Goal: Information Seeking & Learning: Learn about a topic

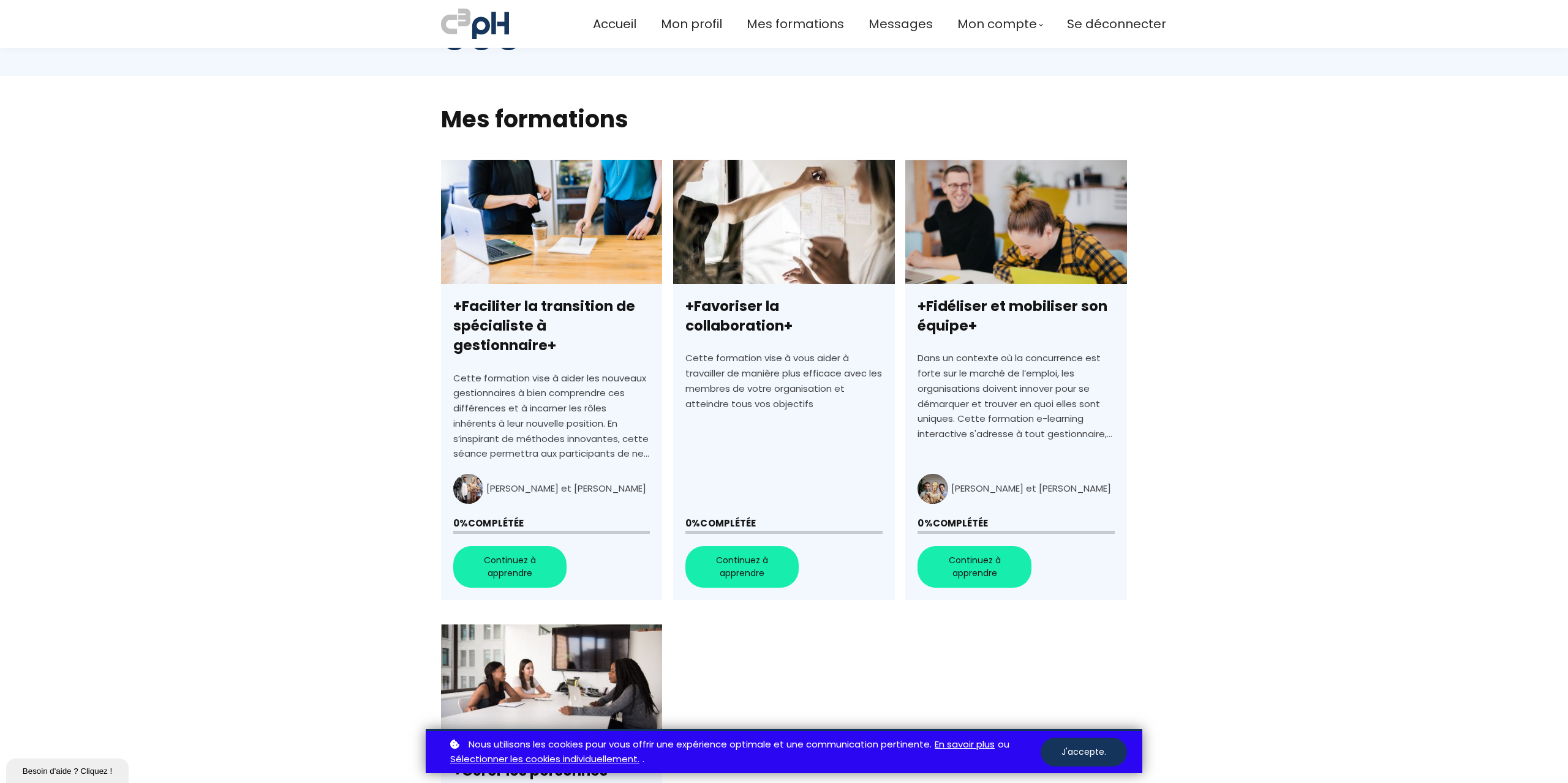
click at [504, 544] on link "+Faciliter la transition de spécialiste à gestionnaire+" at bounding box center [551, 380] width 221 height 441
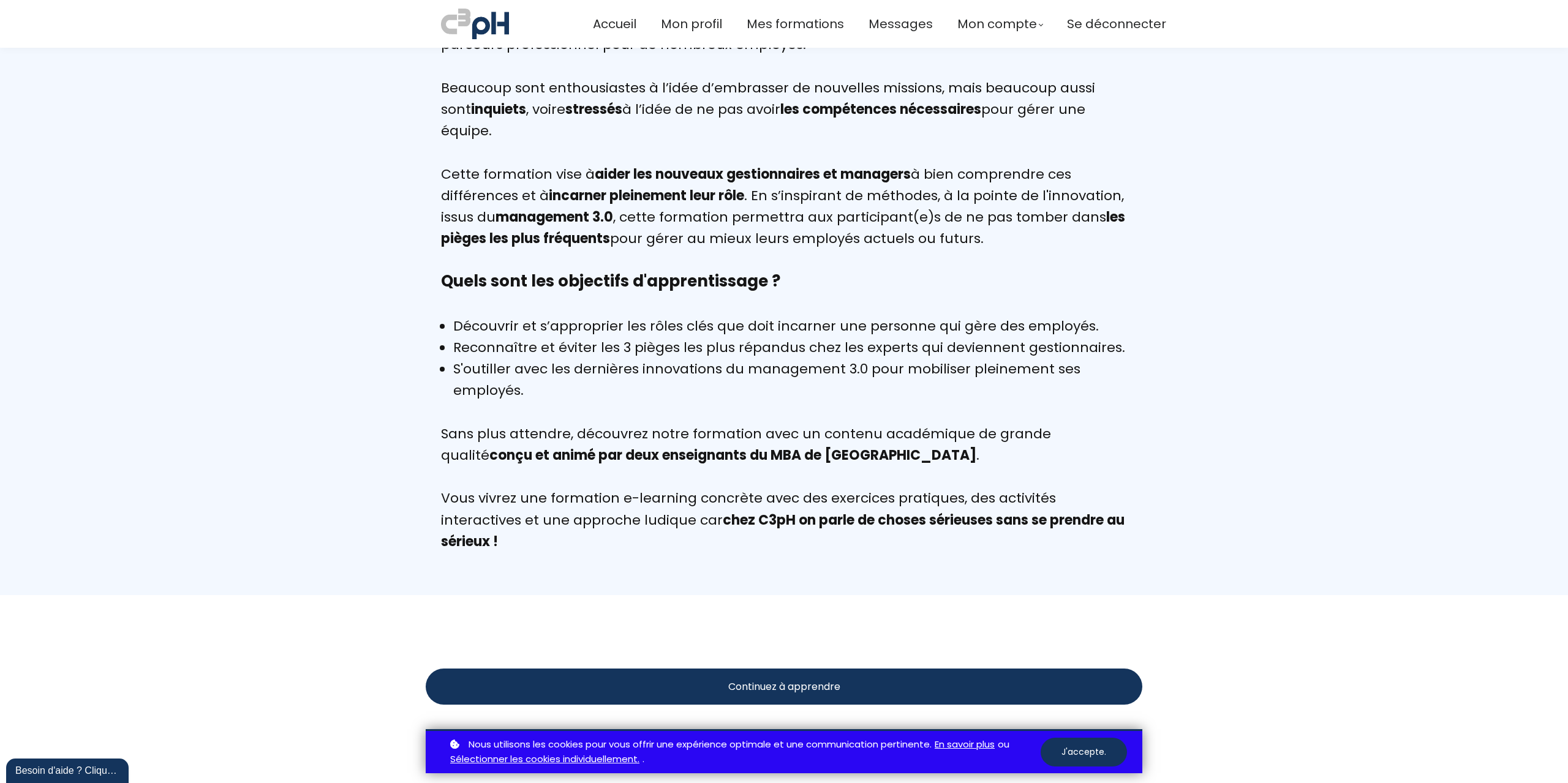
scroll to position [551, 0]
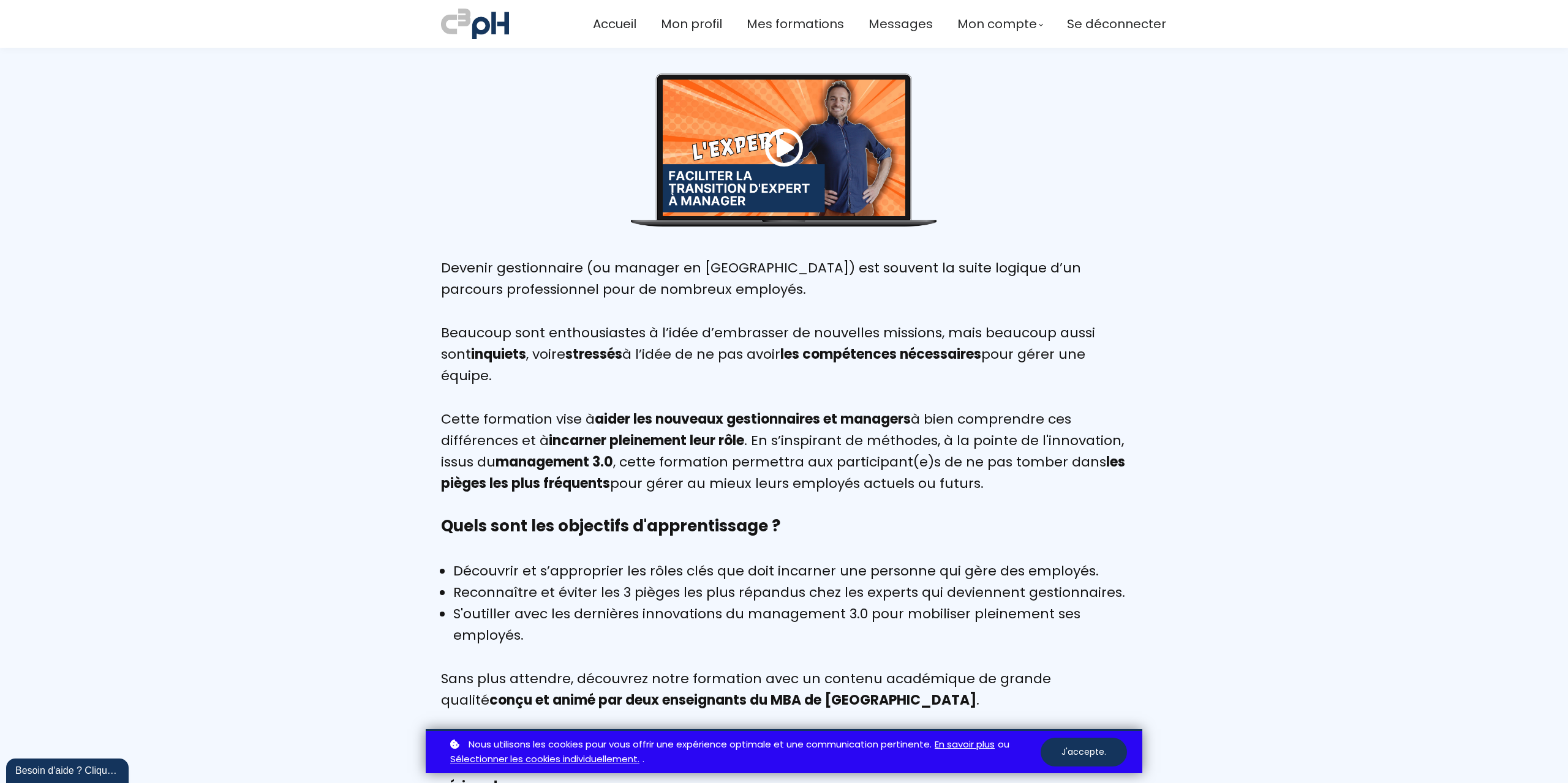
drag, startPoint x: 573, startPoint y: 335, endPoint x: 890, endPoint y: 375, distance: 319.5
click at [890, 375] on div "Beaucoup sont enthousiastes à l’idée d’embrasser de nouvelles missions, mais be…" at bounding box center [783, 365] width 686 height 86
click at [855, 474] on div "Cette formation vise à aider les nouveaux gestionnaires et managers à bien comp…" at bounding box center [783, 462] width 686 height 108
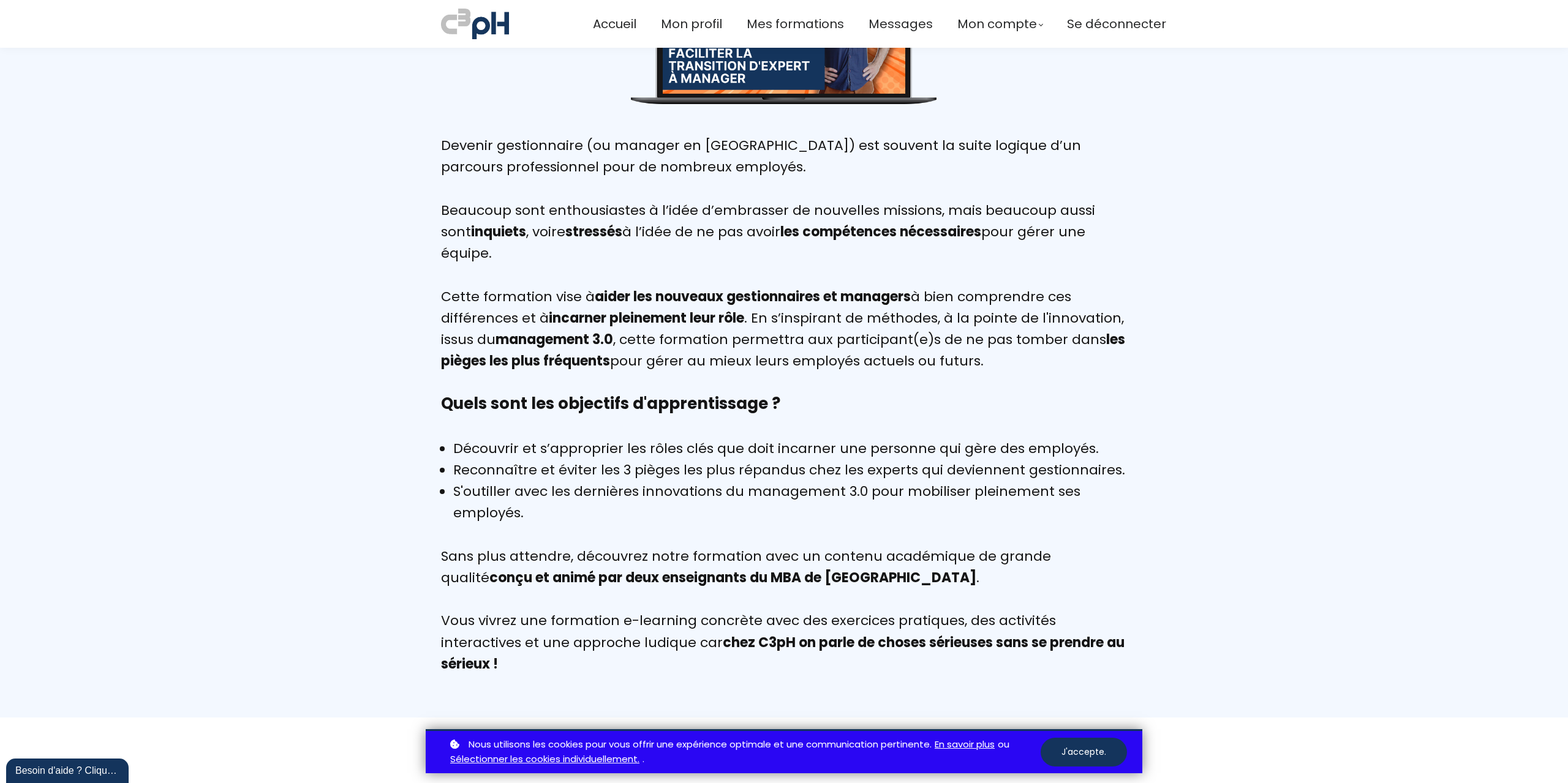
drag, startPoint x: 709, startPoint y: 454, endPoint x: 1114, endPoint y: 505, distance: 408.2
click at [1114, 505] on ul "Découvrir et s’approprier les rôles clés que doit incarner une personne qui gèr…" at bounding box center [783, 481] width 686 height 86
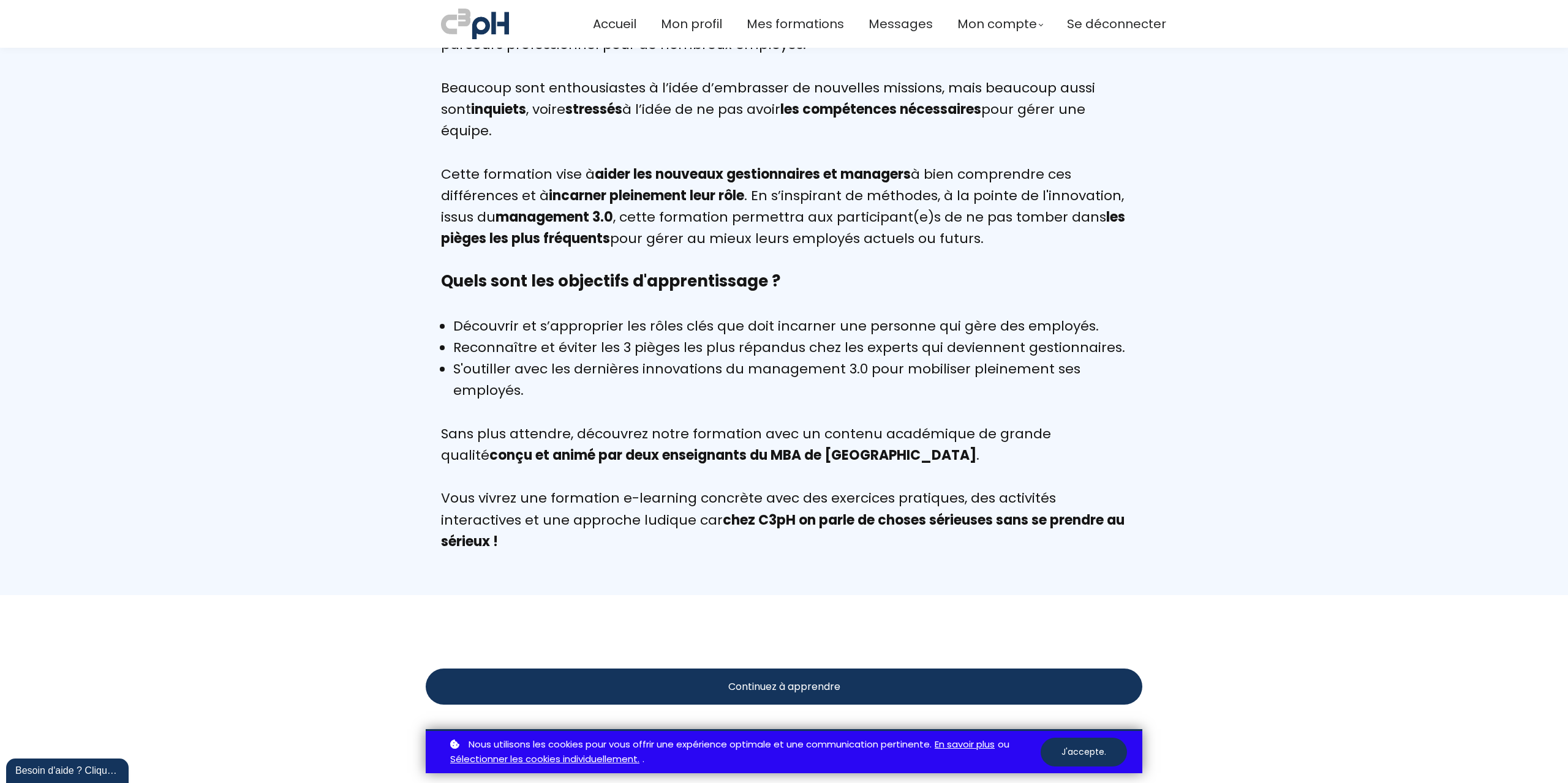
scroll to position [858, 0]
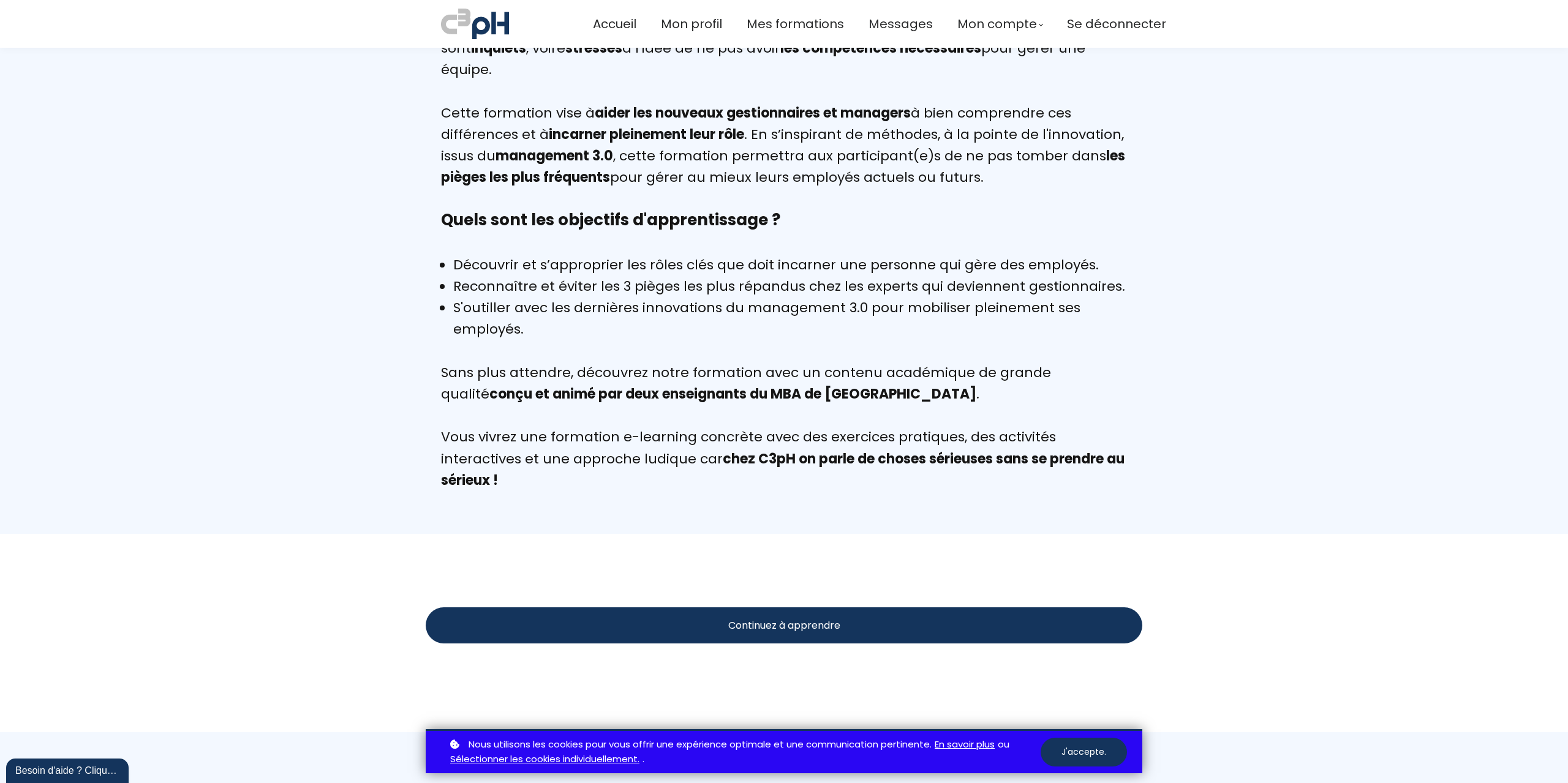
click at [803, 628] on span "Continuez à apprendre" at bounding box center [784, 626] width 112 height 15
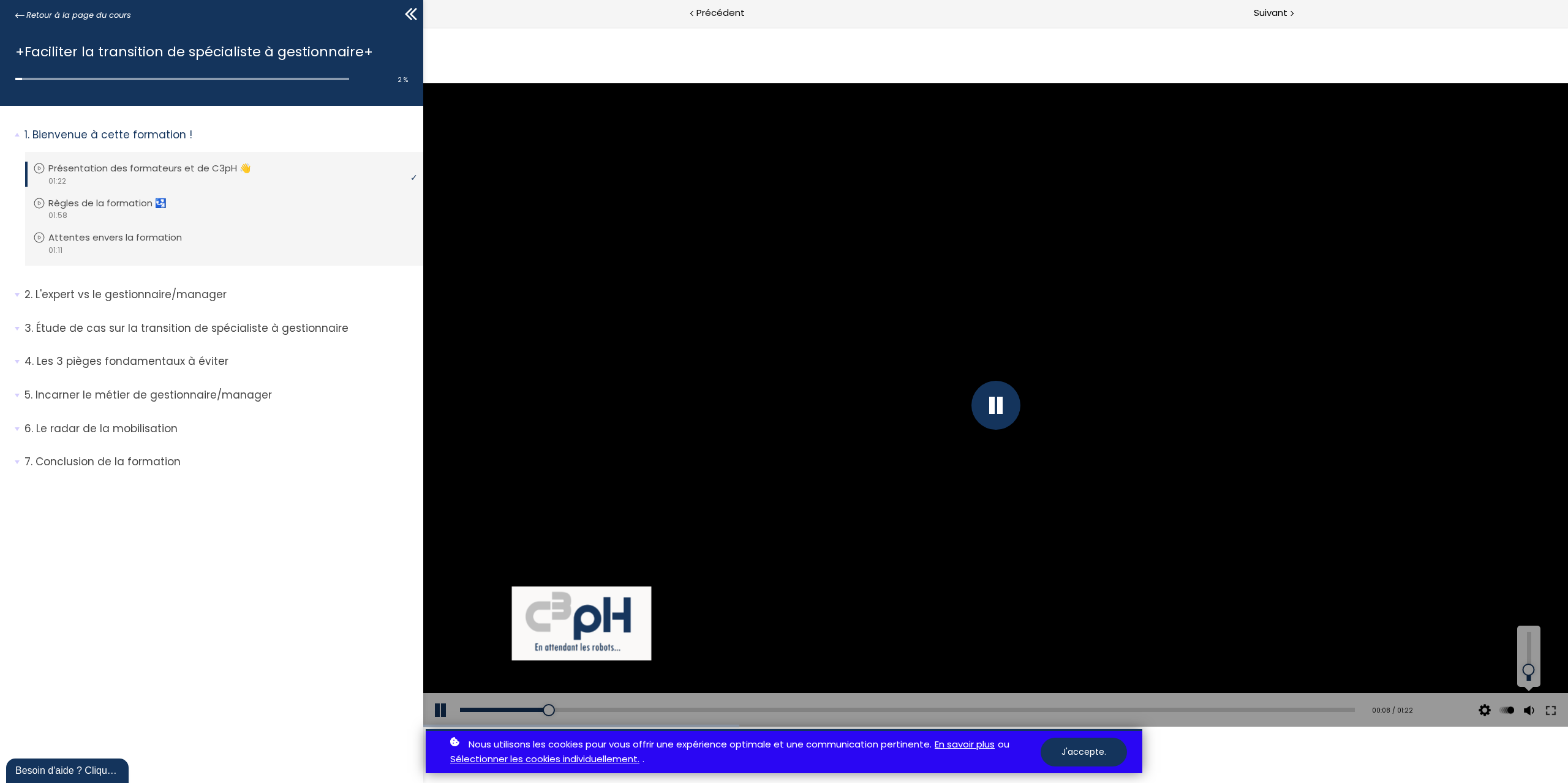
drag, startPoint x: 1527, startPoint y: 655, endPoint x: 1527, endPoint y: 670, distance: 15.0
click at [1529, 670] on div at bounding box center [1529, 670] width 0 height 0
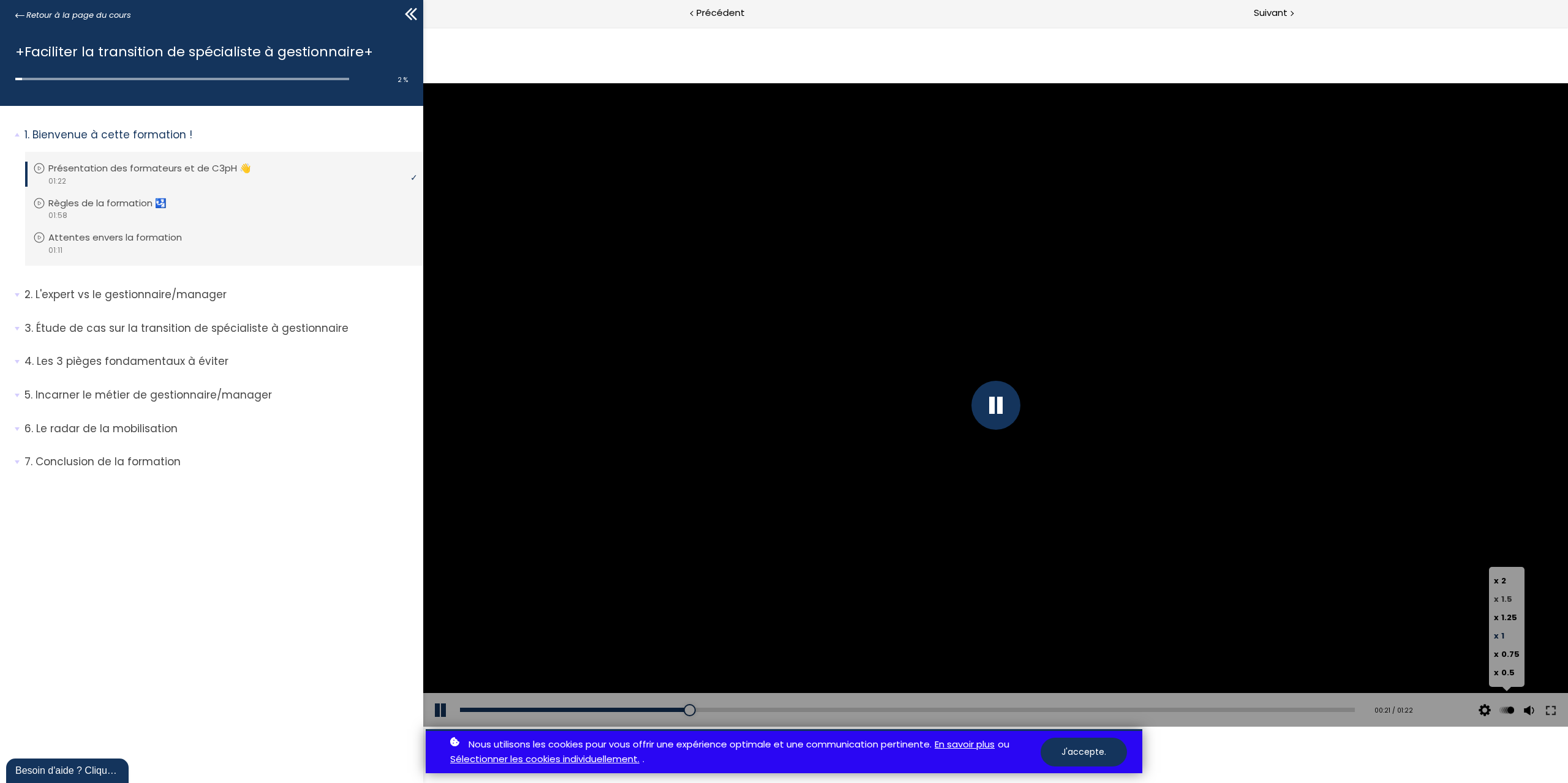
click at [1501, 600] on span "1.5" at bounding box center [1507, 599] width 11 height 11
click at [424, 27] on input "x 1.5" at bounding box center [424, 27] width 0 height 0
click at [1503, 618] on span "1.25" at bounding box center [1510, 617] width 16 height 11
click at [424, 27] on input "x 1.25" at bounding box center [424, 27] width 0 height 0
click at [442, 711] on button at bounding box center [442, 710] width 37 height 34
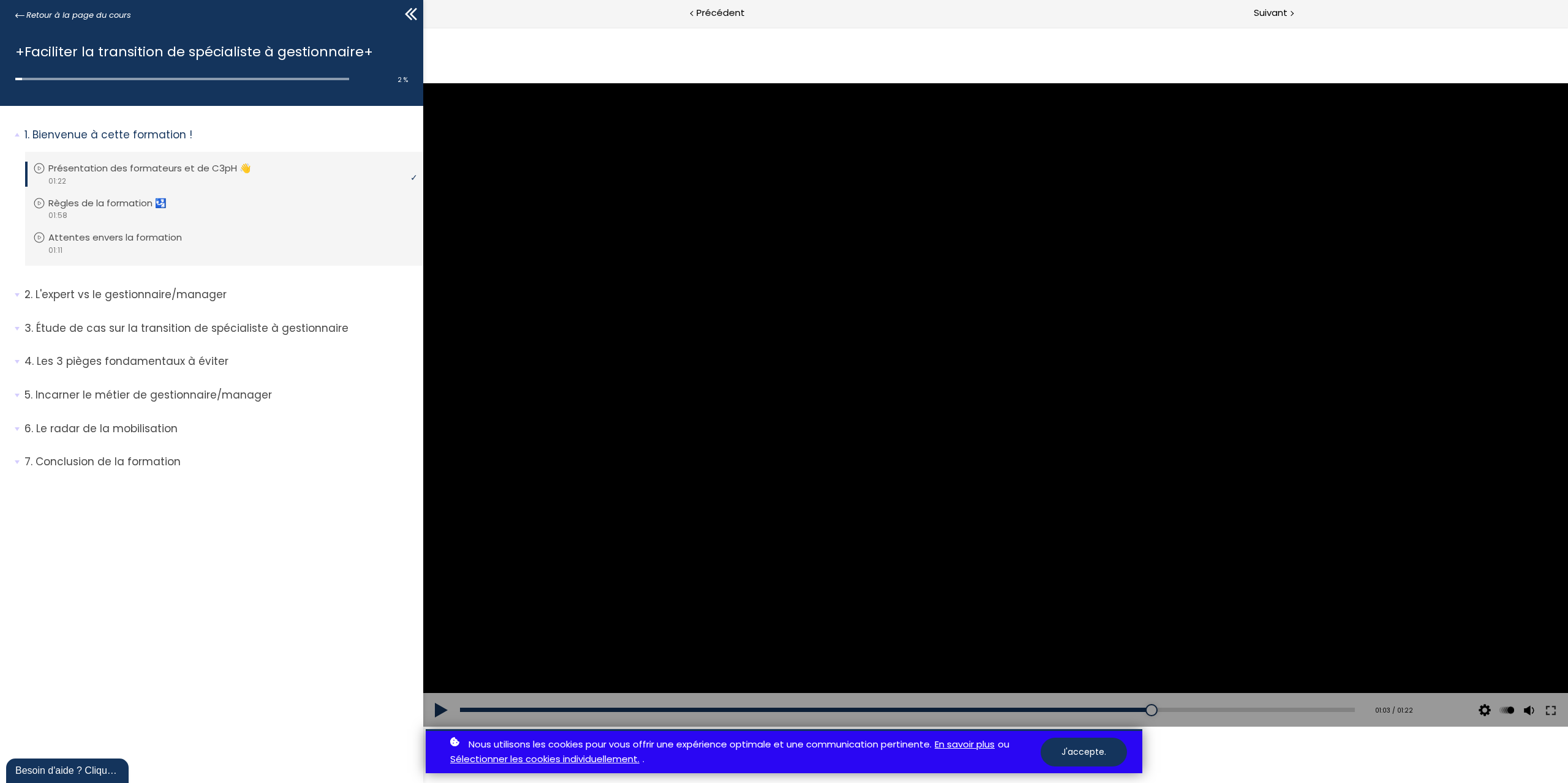
click at [441, 714] on button at bounding box center [442, 710] width 37 height 34
click at [989, 408] on div at bounding box center [996, 405] width 49 height 49
click at [982, 394] on div at bounding box center [996, 405] width 49 height 49
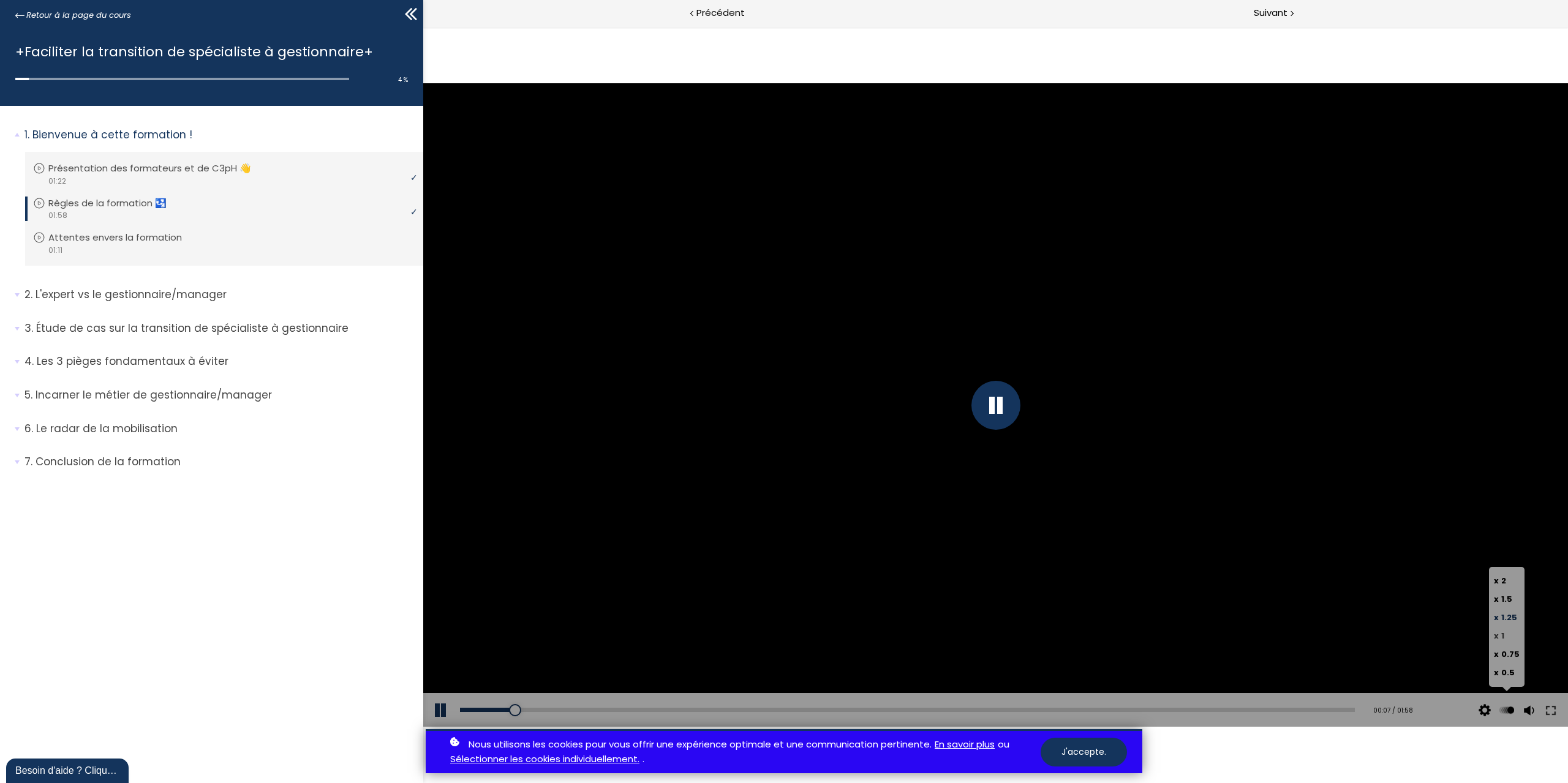
click at [1500, 638] on span "x 1" at bounding box center [1499, 636] width 11 height 11
click at [424, 27] on input "x 1" at bounding box center [424, 27] width 0 height 0
click at [1333, 770] on div "Nous utilisons les cookies pour vous offrir une expérience optimale et une comm…" at bounding box center [784, 751] width 1568 height 45
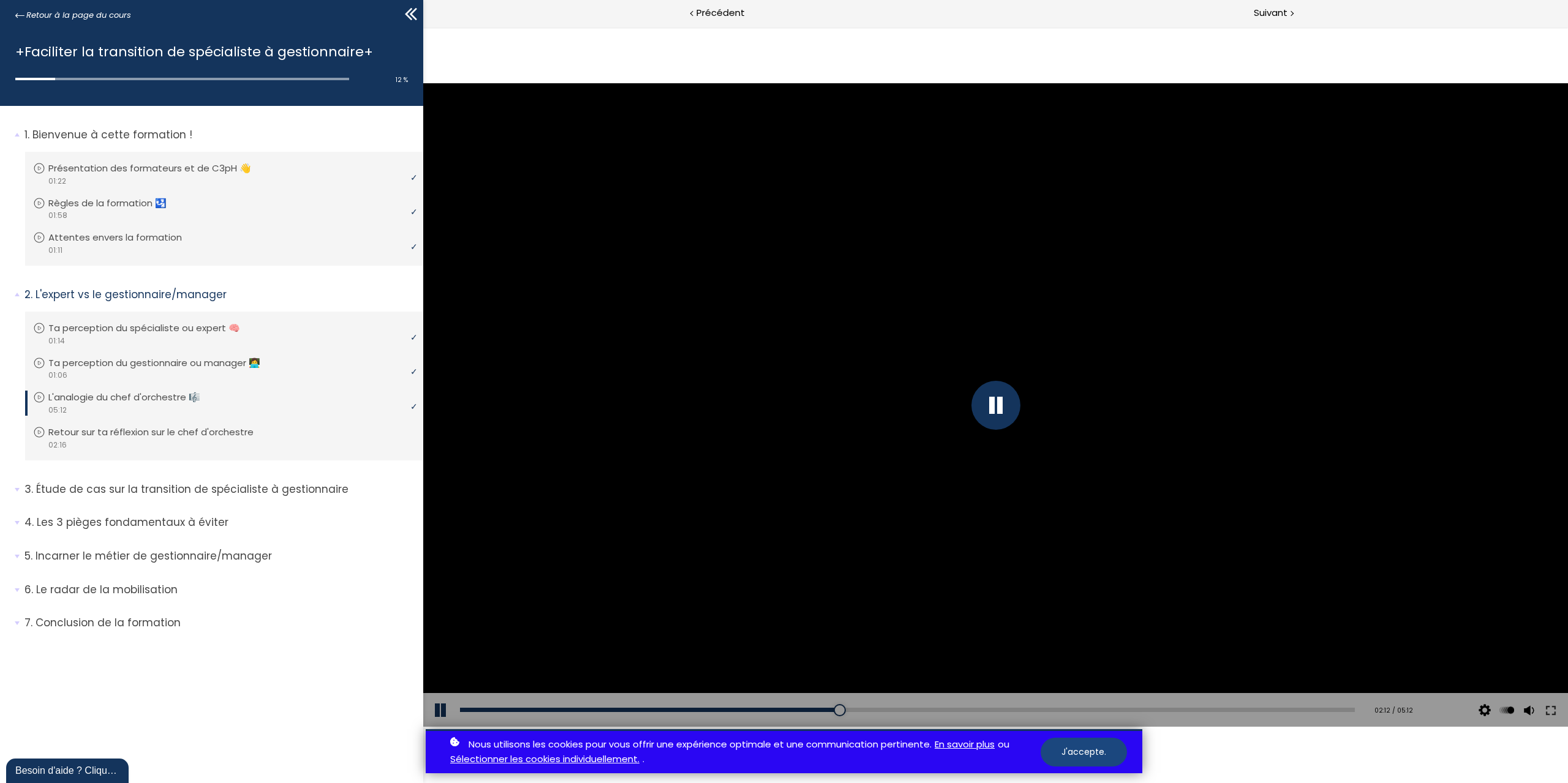
drag, startPoint x: 1114, startPoint y: 756, endPoint x: 700, endPoint y: 722, distance: 415.4
click at [1114, 756] on button "J'accepte." at bounding box center [1083, 751] width 86 height 28
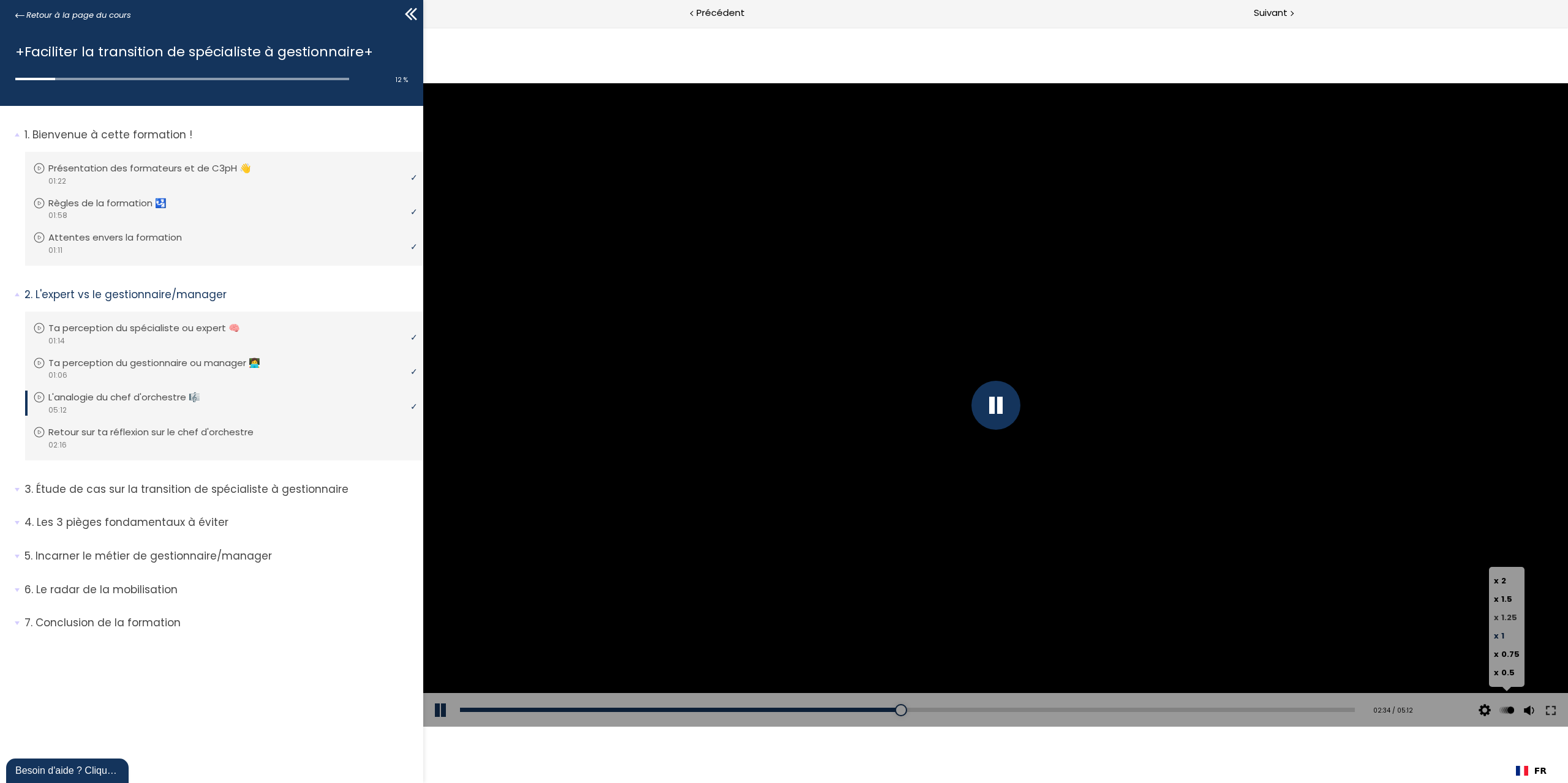
click at [1505, 615] on span "1.25" at bounding box center [1510, 617] width 16 height 11
click at [424, 27] on input "x 1.25" at bounding box center [424, 27] width 0 height 0
click at [1529, 675] on div at bounding box center [1529, 675] width 0 height 0
click at [1330, 377] on div at bounding box center [996, 405] width 1145 height 643
click at [1335, 370] on div at bounding box center [996, 405] width 1145 height 643
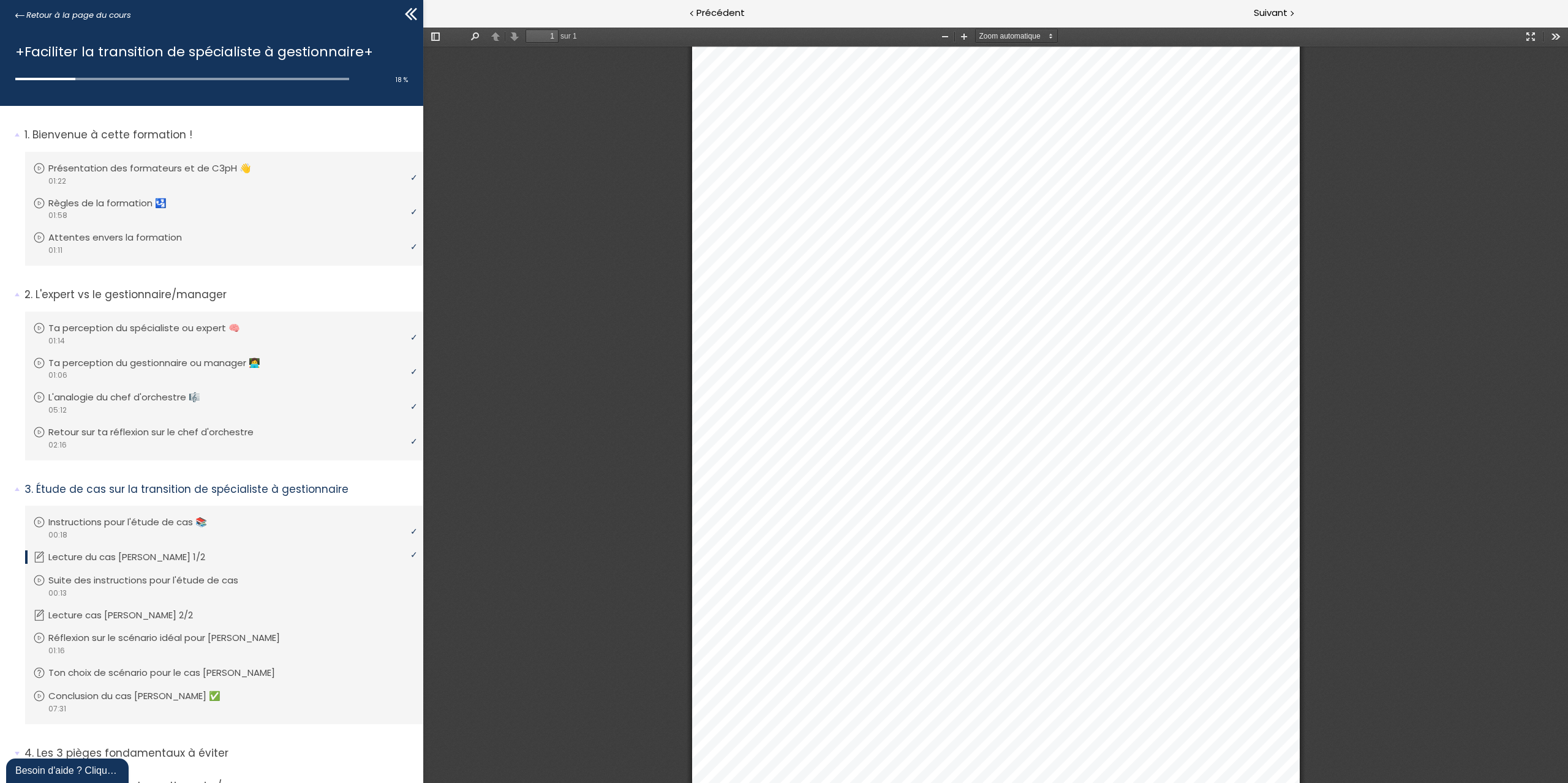
scroll to position [134, 0]
click at [205, 578] on p "Suite des instructions pour l'étude de cas" at bounding box center [155, 580] width 209 height 14
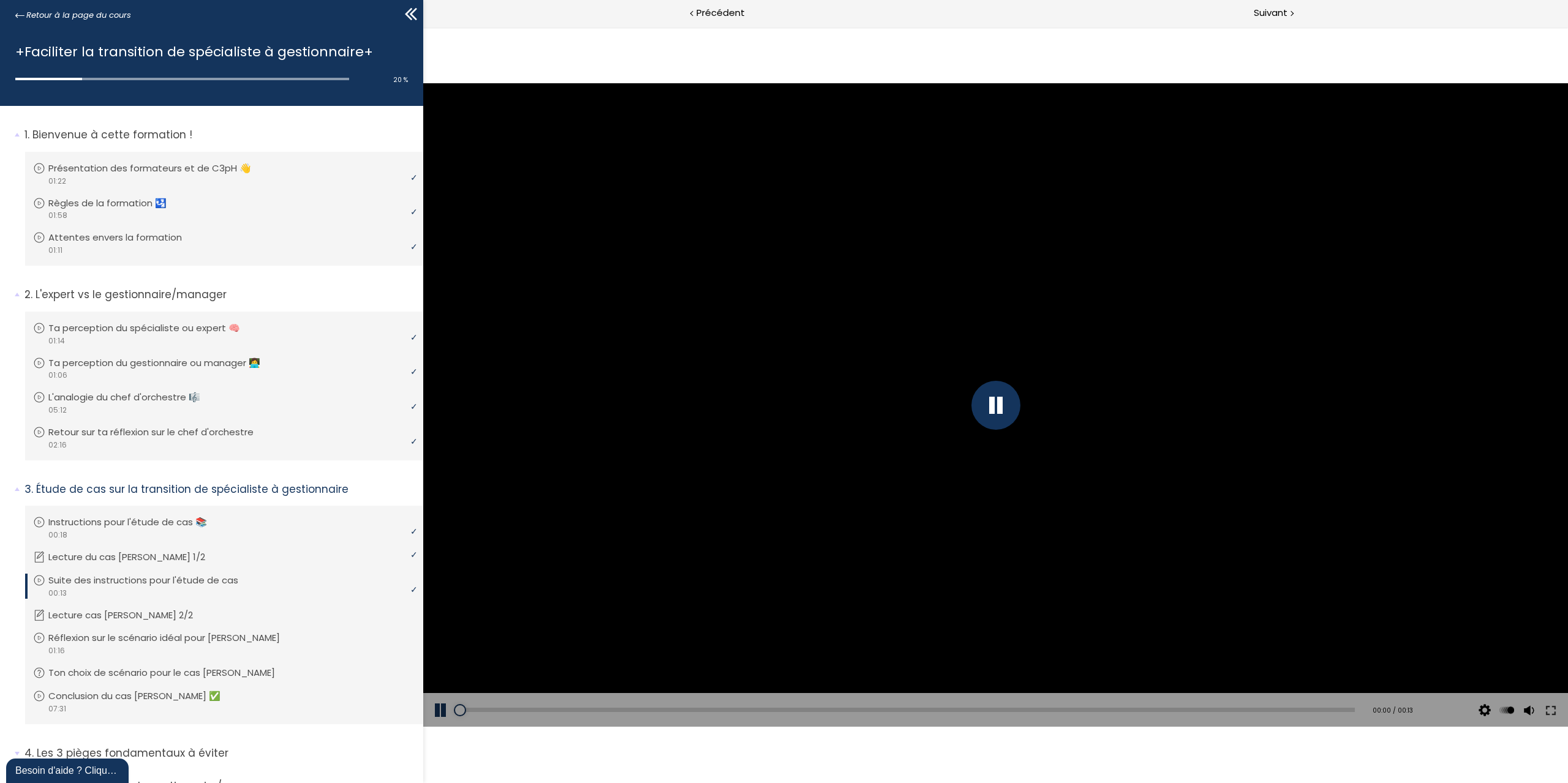
click at [993, 399] on div at bounding box center [996, 405] width 49 height 49
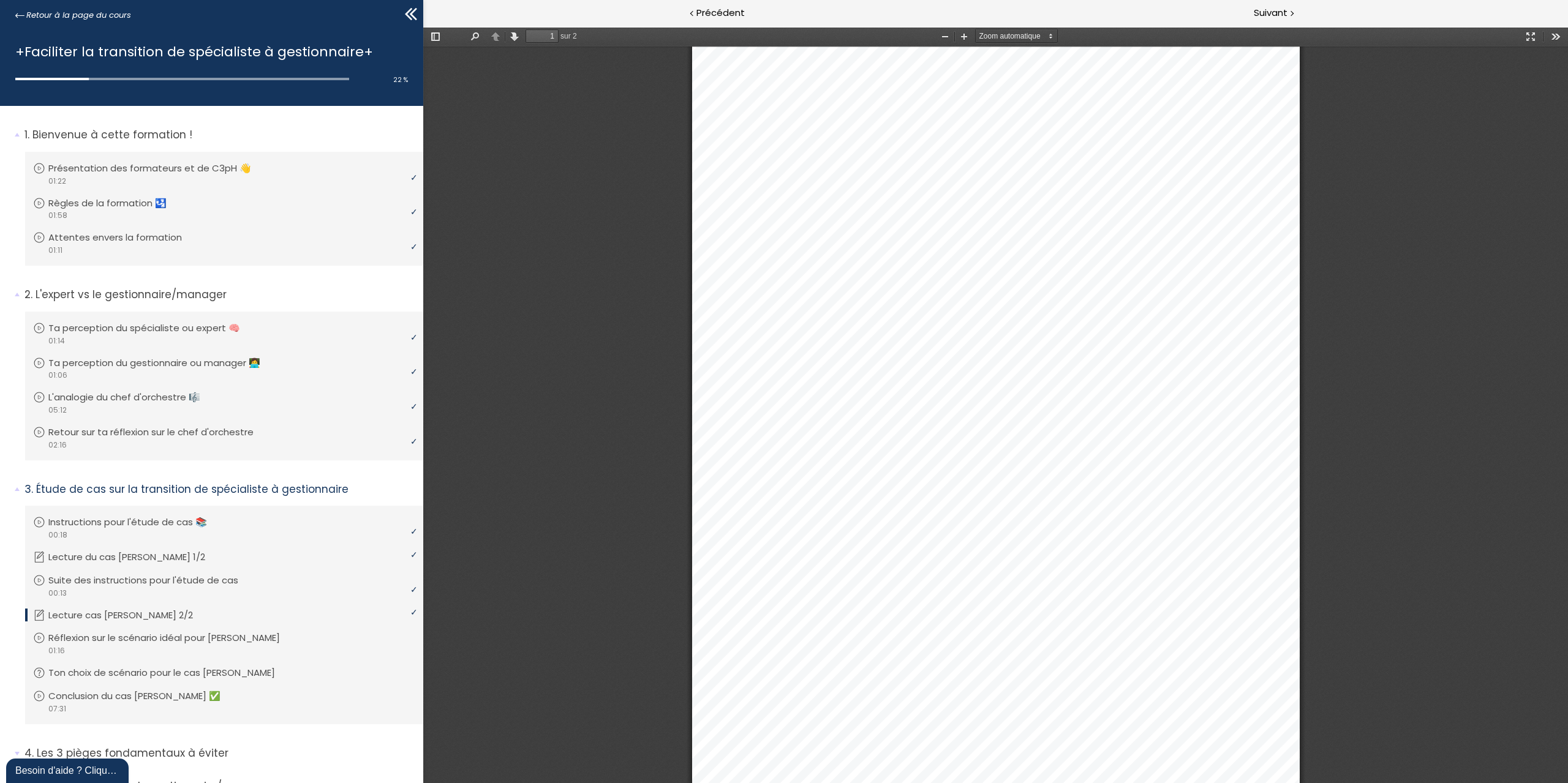
scroll to position [183, 0]
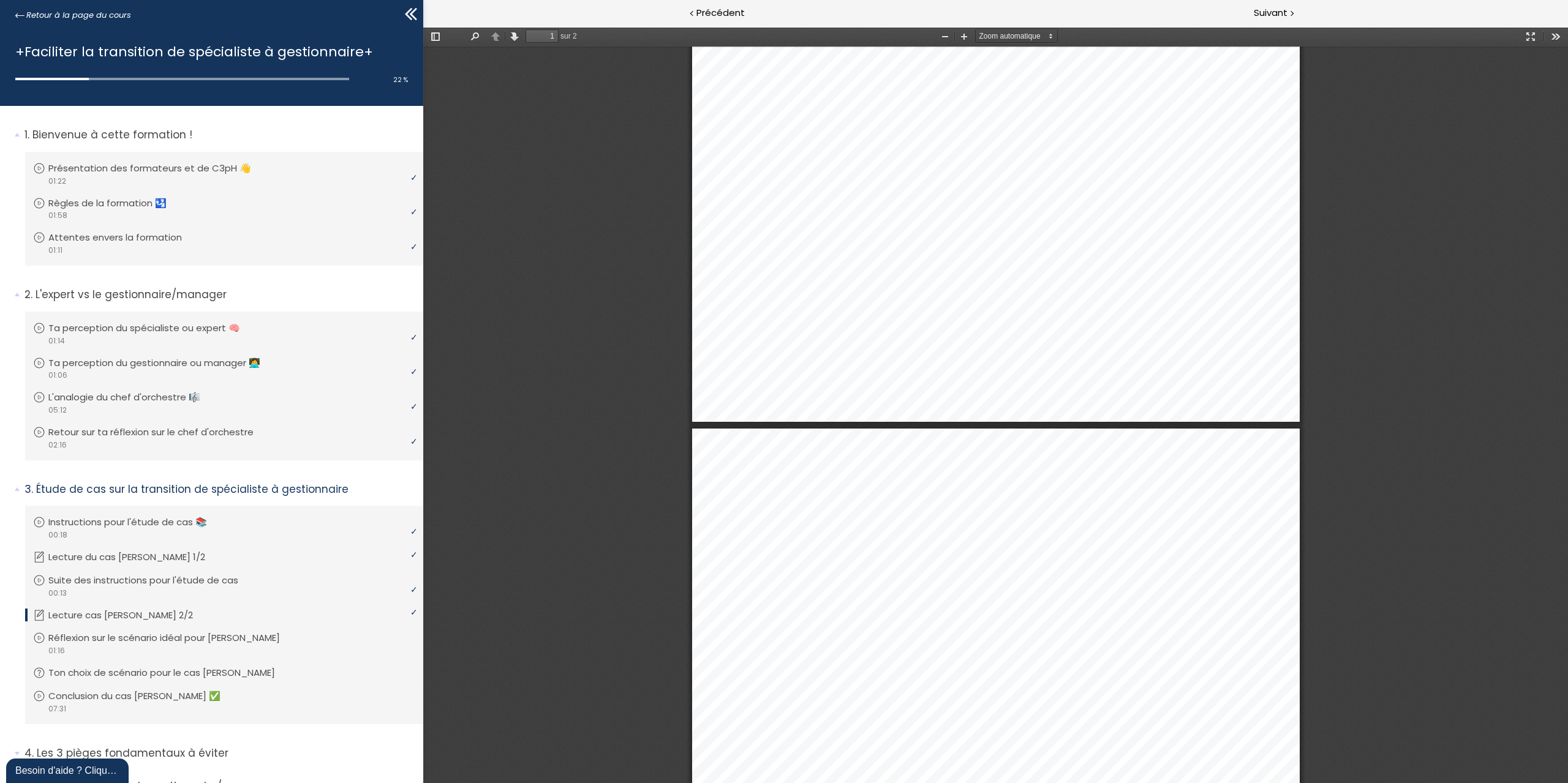
type input "2"
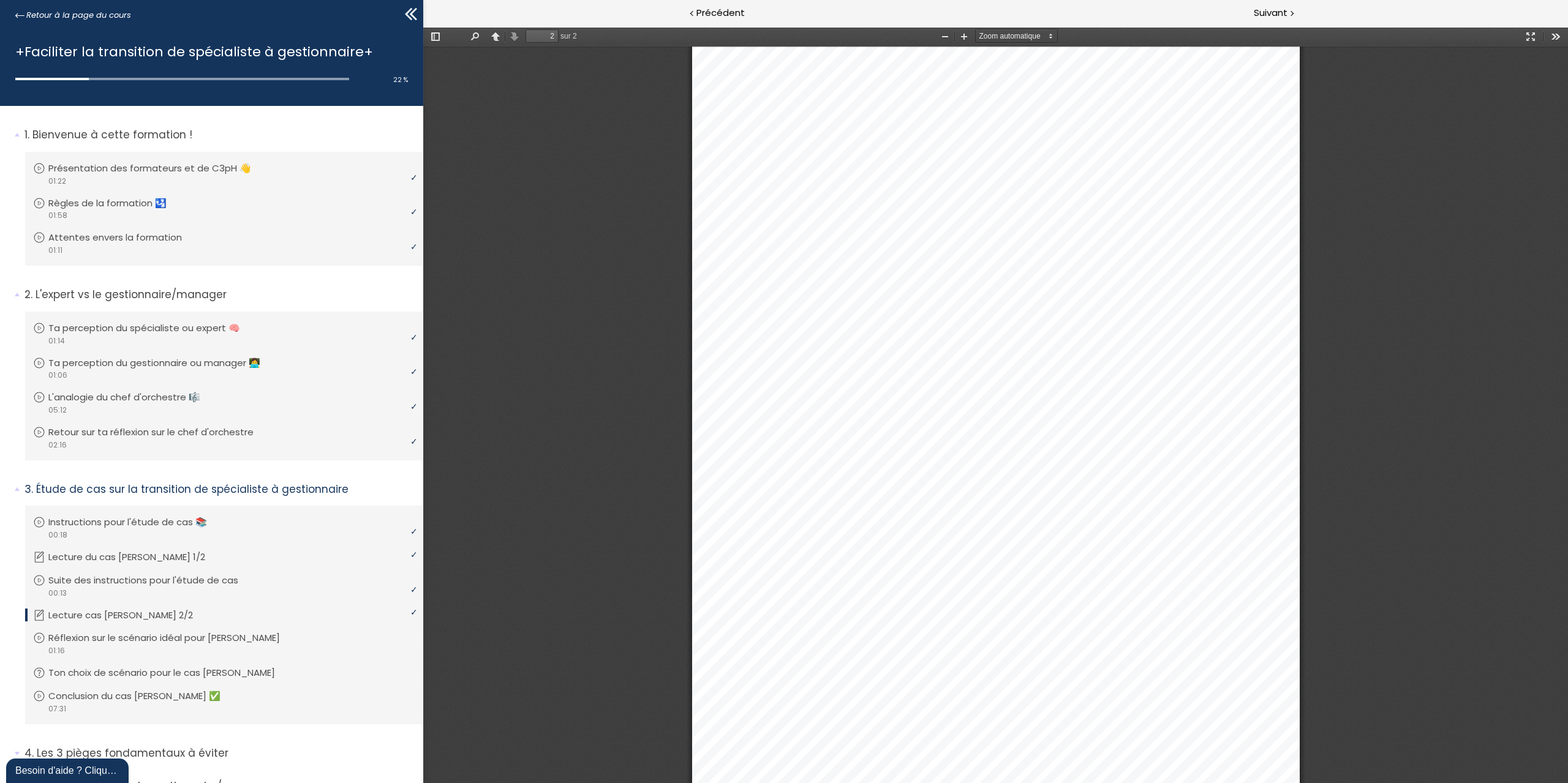
scroll to position [1000, 0]
click at [218, 639] on p "Réflexion sur le scénario idéal pour Jean ➡️" at bounding box center [176, 638] width 250 height 14
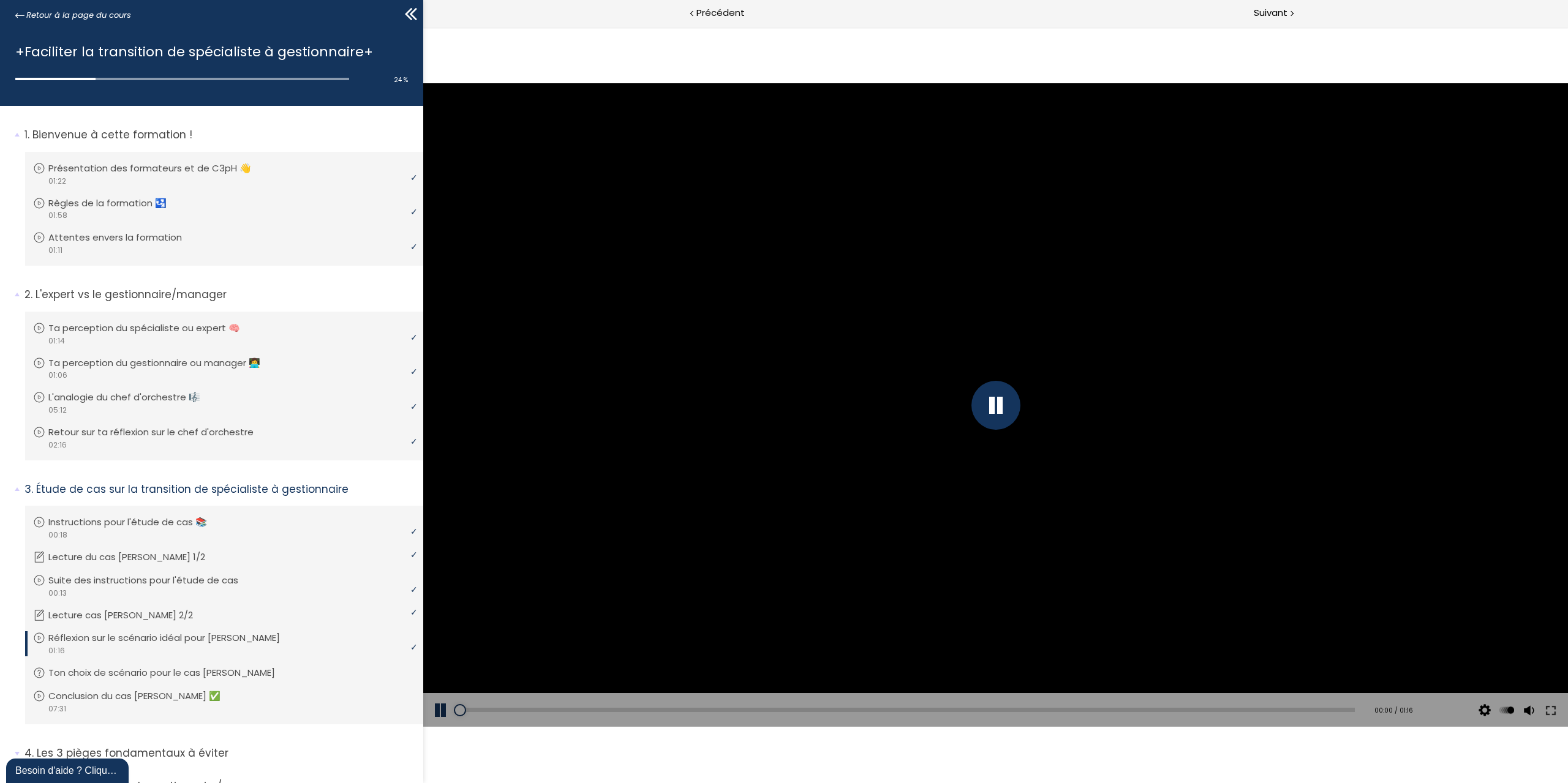
click at [993, 403] on div at bounding box center [996, 405] width 49 height 49
click at [439, 708] on button at bounding box center [442, 710] width 37 height 34
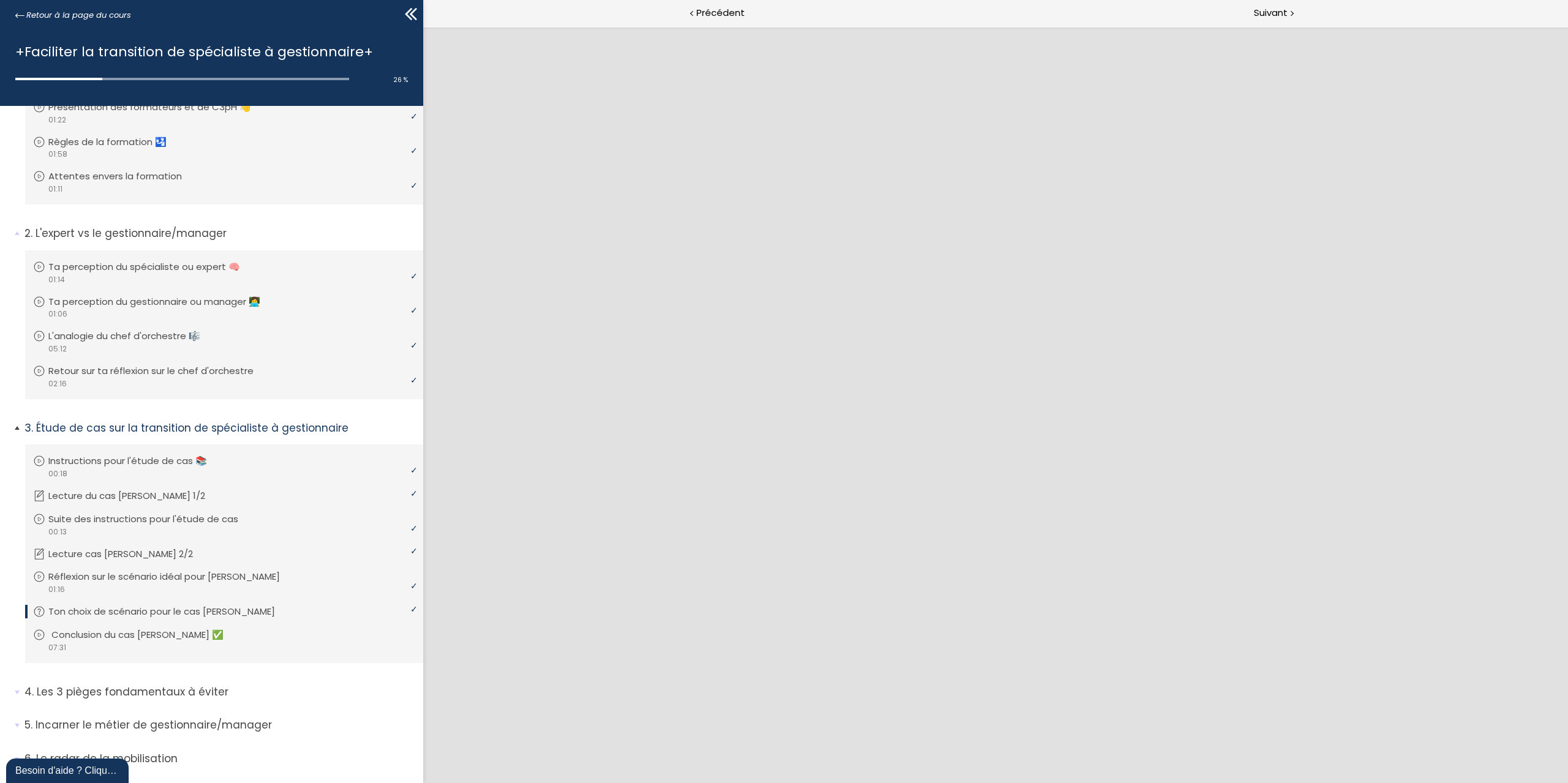
click at [278, 638] on link "Conclusion du cas Jean ✅" at bounding box center [222, 635] width 379 height 14
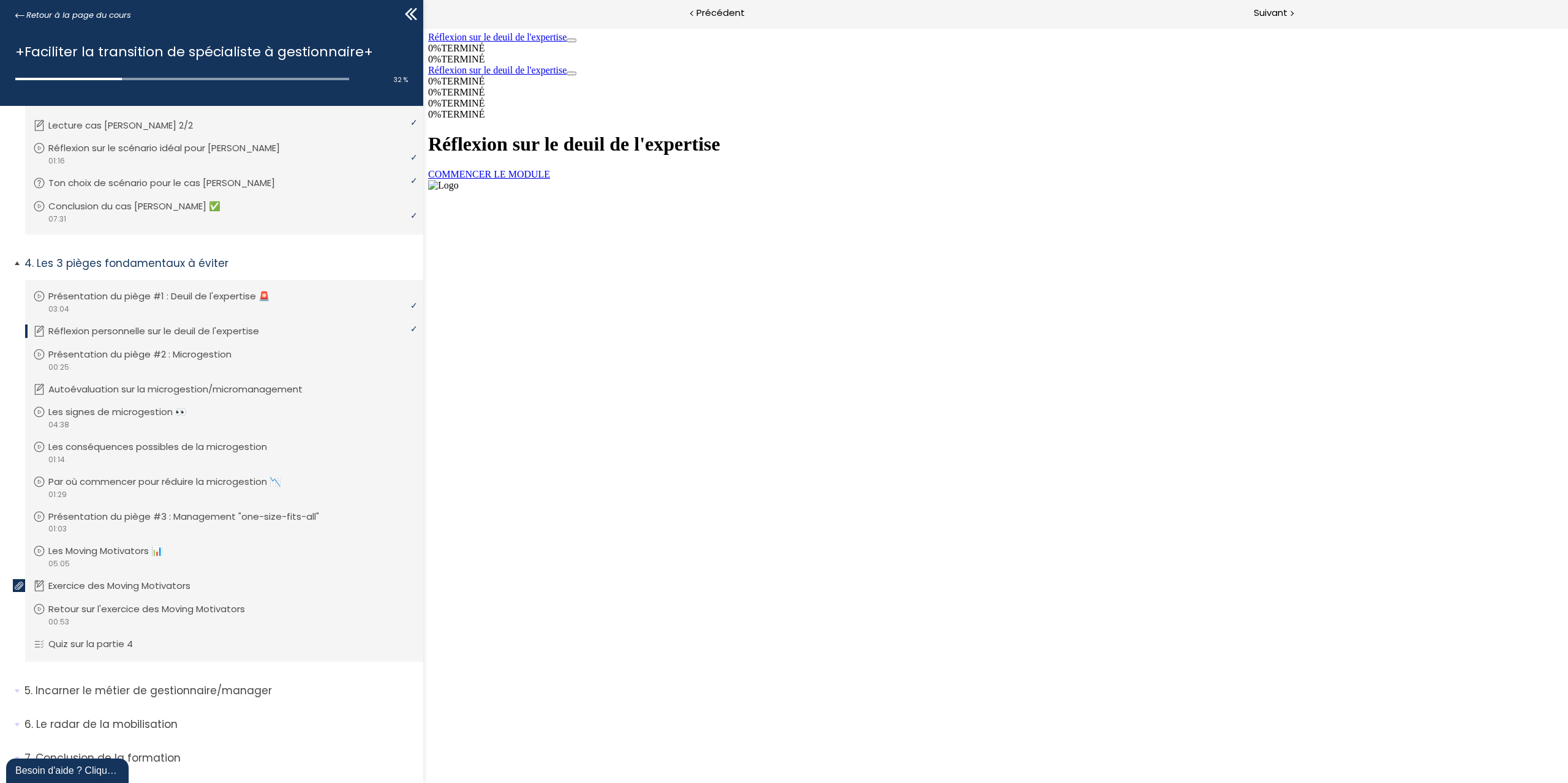
scroll to position [521, 0]
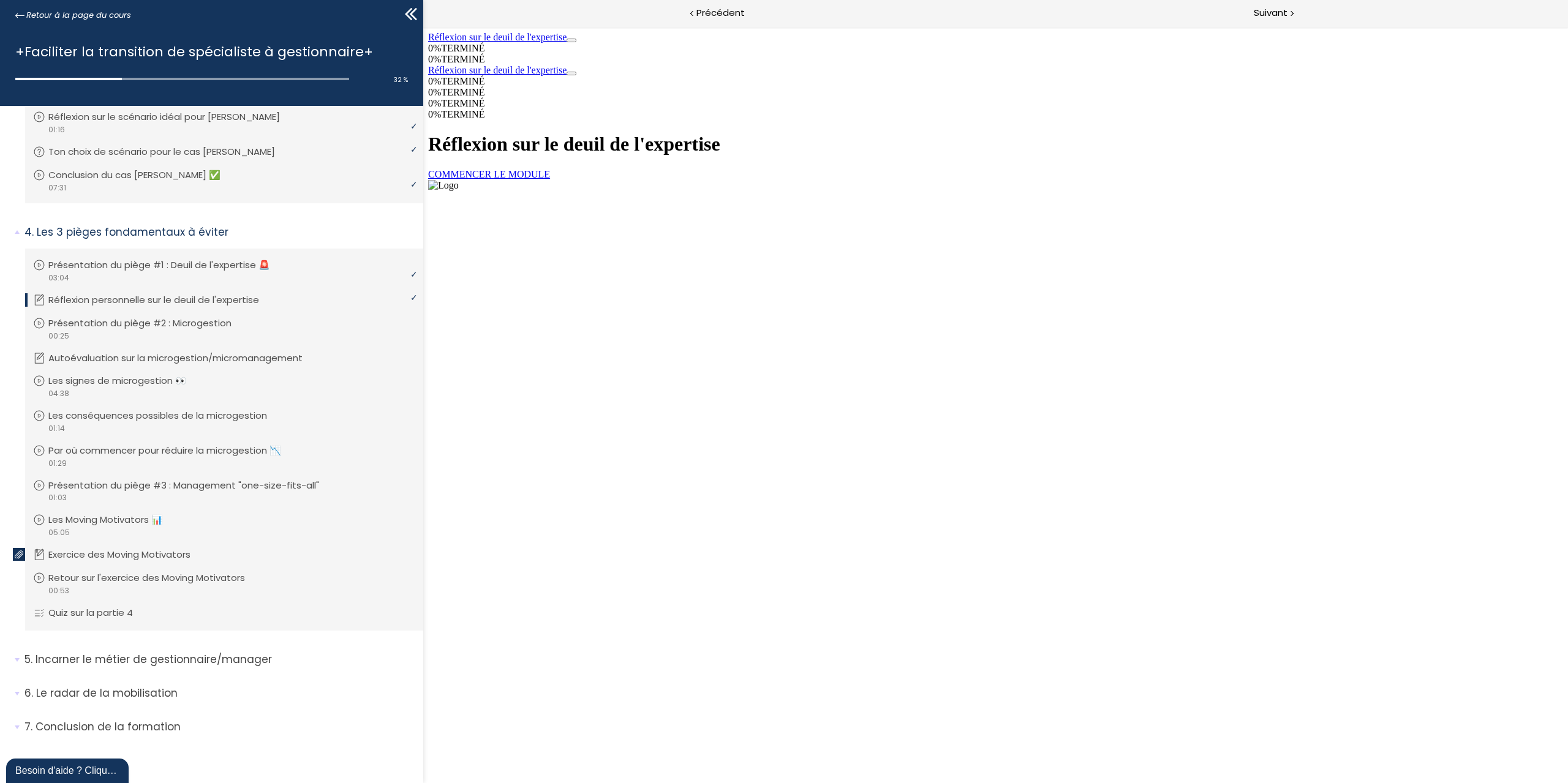
click at [550, 179] on link "COMMENCER LE MODULE" at bounding box center [489, 174] width 122 height 11
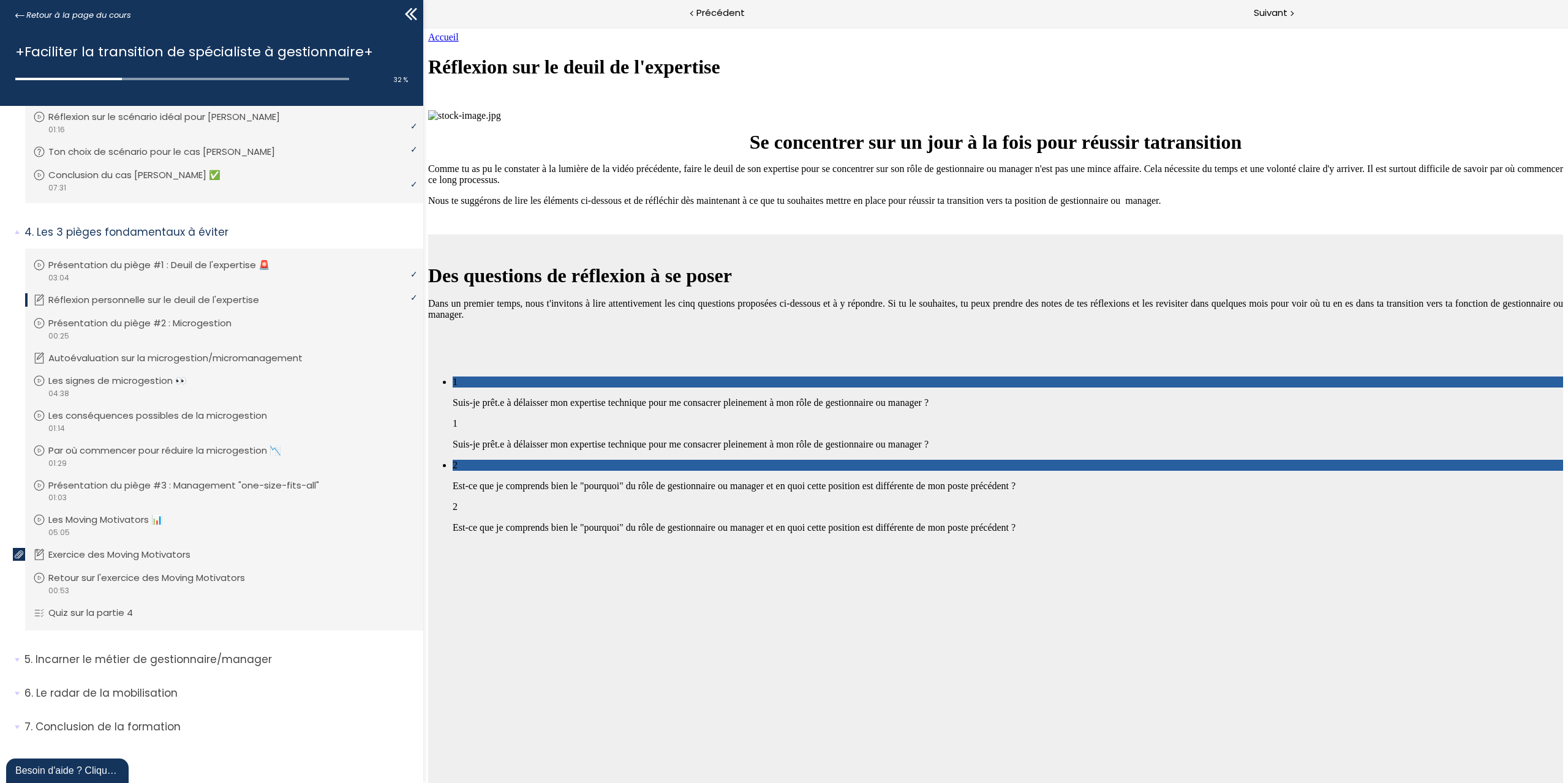
scroll to position [410, 0]
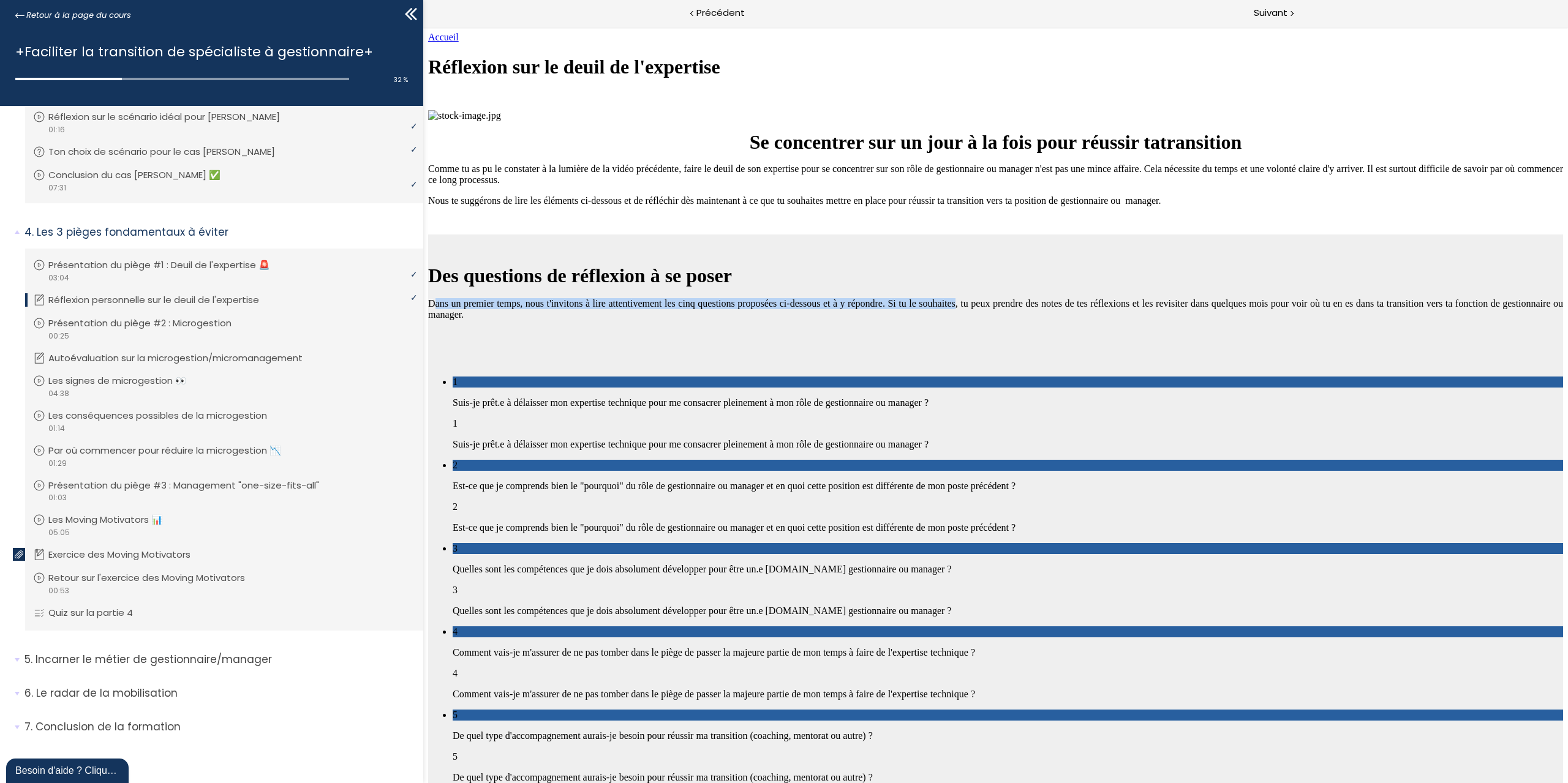
drag, startPoint x: 768, startPoint y: 269, endPoint x: 983, endPoint y: 293, distance: 216.3
click at [983, 299] on p "Dans un premier temps, nous t'invitons à lire attentivement les cinq questions …" at bounding box center [996, 309] width 1135 height 22
drag, startPoint x: 859, startPoint y: 247, endPoint x: 1163, endPoint y: 271, distance: 304.9
click at [1163, 299] on p "Dans un premier temps, nous t'invitons à lire attentivement les cinq questions …" at bounding box center [996, 309] width 1135 height 22
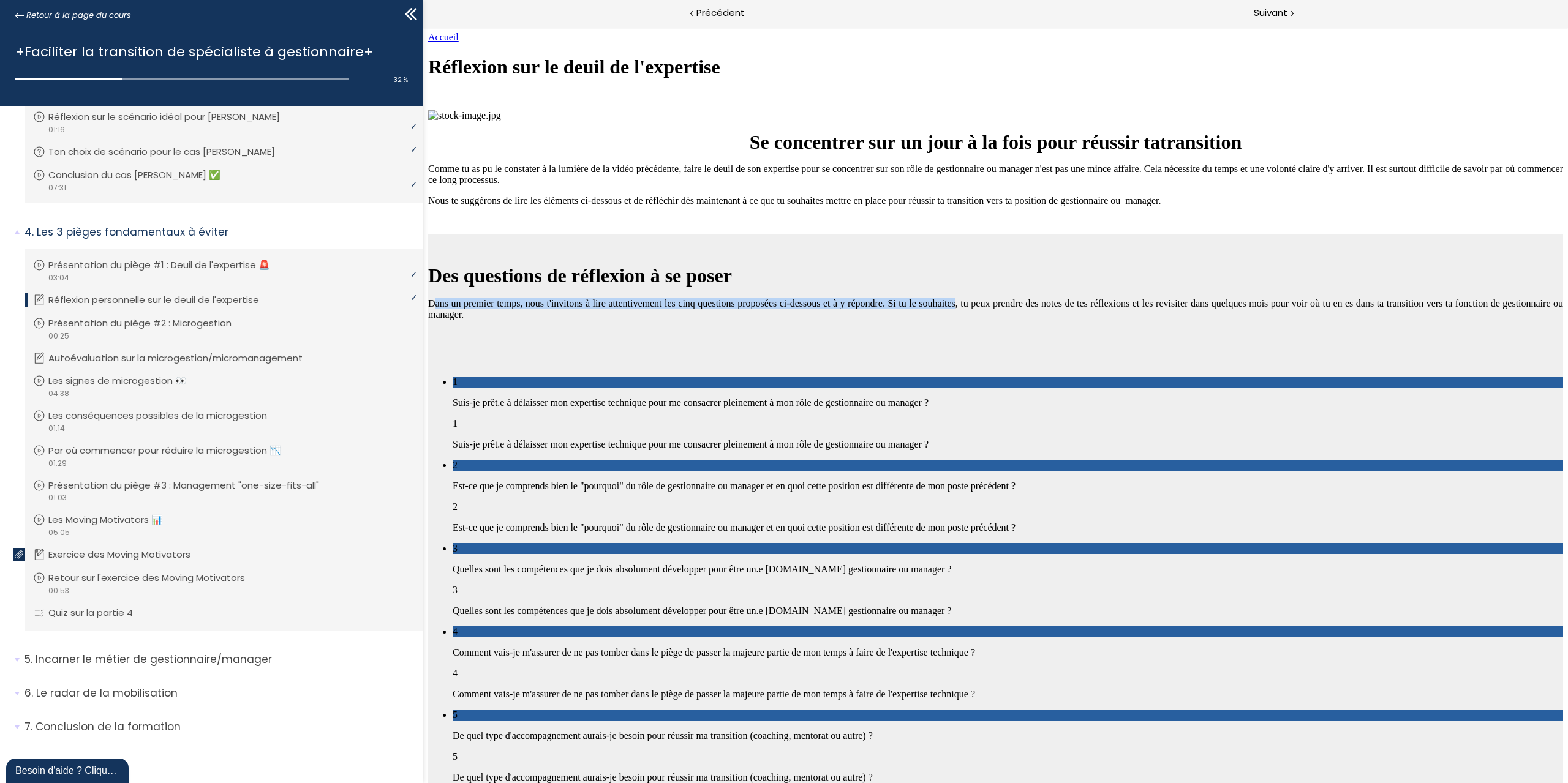
click at [1163, 299] on p "Dans un premier temps, nous t'invitons à lire attentivement les cinq questions …" at bounding box center [996, 309] width 1135 height 22
click at [777, 376] on div "1" at bounding box center [1008, 382] width 1110 height 11
drag, startPoint x: 1005, startPoint y: 261, endPoint x: 1229, endPoint y: 273, distance: 224.3
click at [1229, 376] on div "1 Suis-je prêt.e à délaisser mon expertise technique pour me consacrer pleineme…" at bounding box center [996, 579] width 1135 height 407
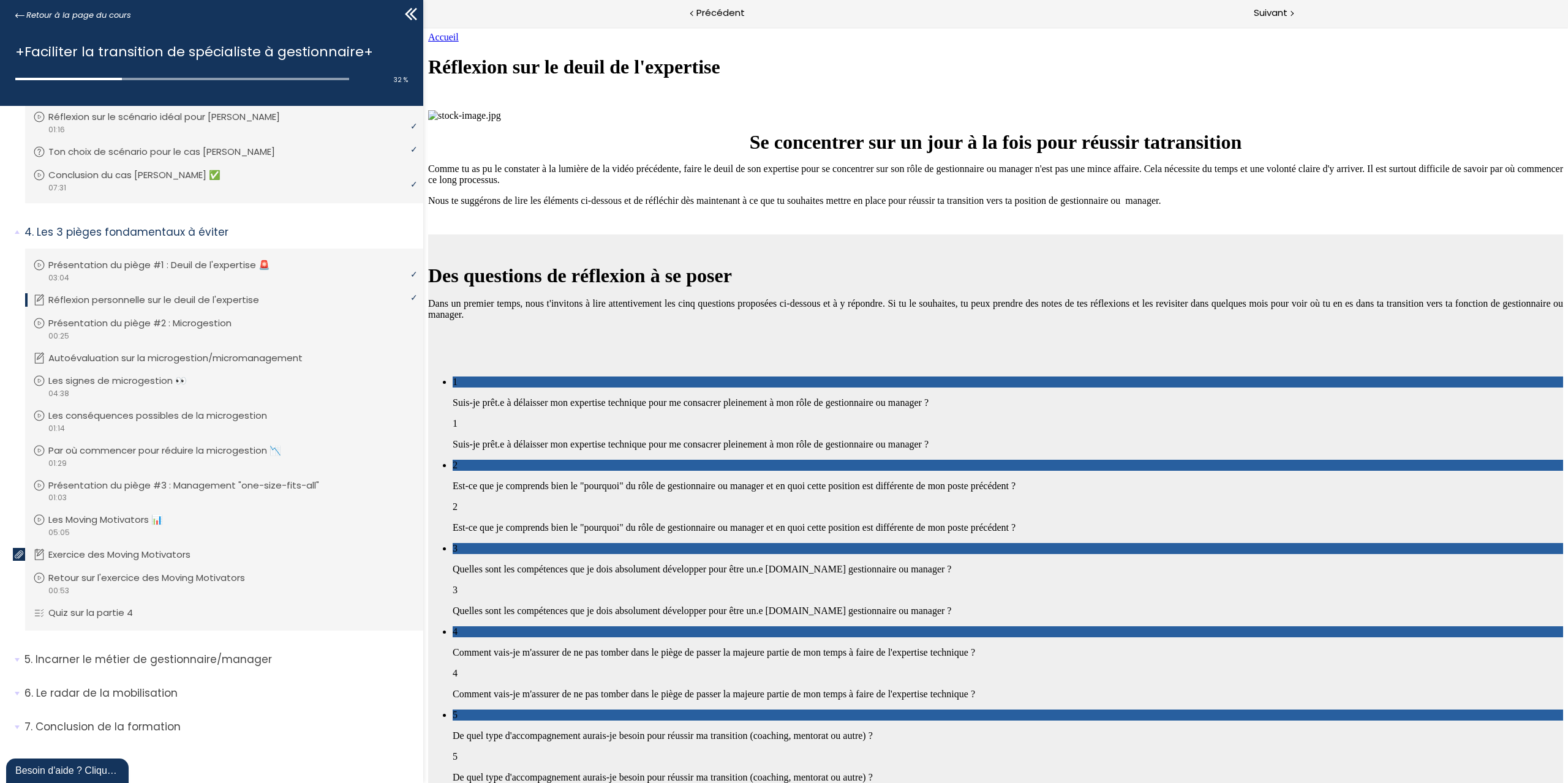
click at [1191, 523] on p "Est-ce que je comprends bien le "pourquoi" du rôle de gestionnaire ou manager e…" at bounding box center [1008, 528] width 1110 height 11
drag, startPoint x: 1115, startPoint y: 325, endPoint x: 1295, endPoint y: 331, distance: 180.1
click at [1295, 376] on div "1 Suis-je prêt.e à délaisser mon expertise technique pour me consacrer pleineme…" at bounding box center [996, 579] width 1135 height 407
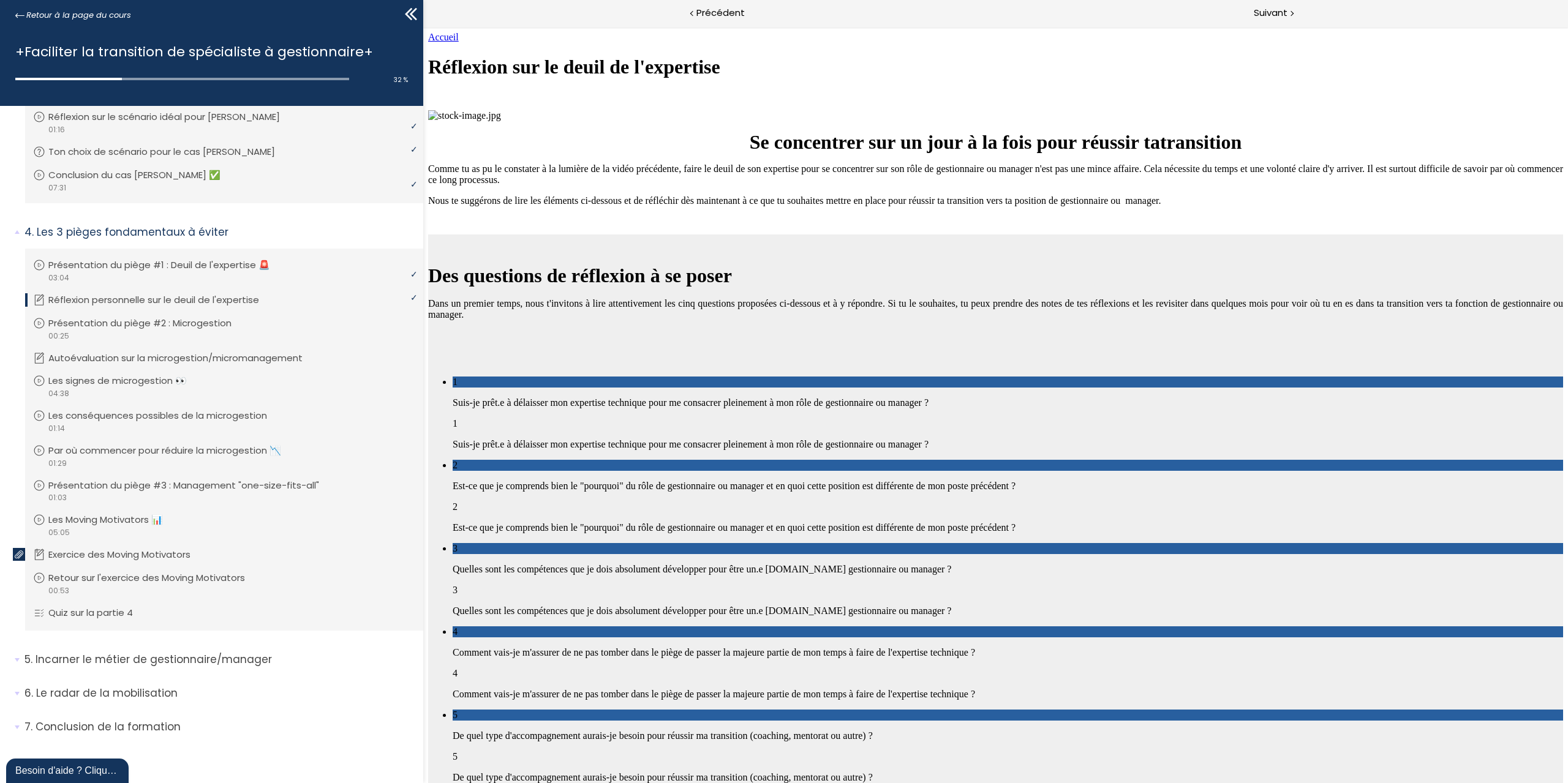
drag, startPoint x: 811, startPoint y: 397, endPoint x: 1157, endPoint y: 493, distance: 359.1
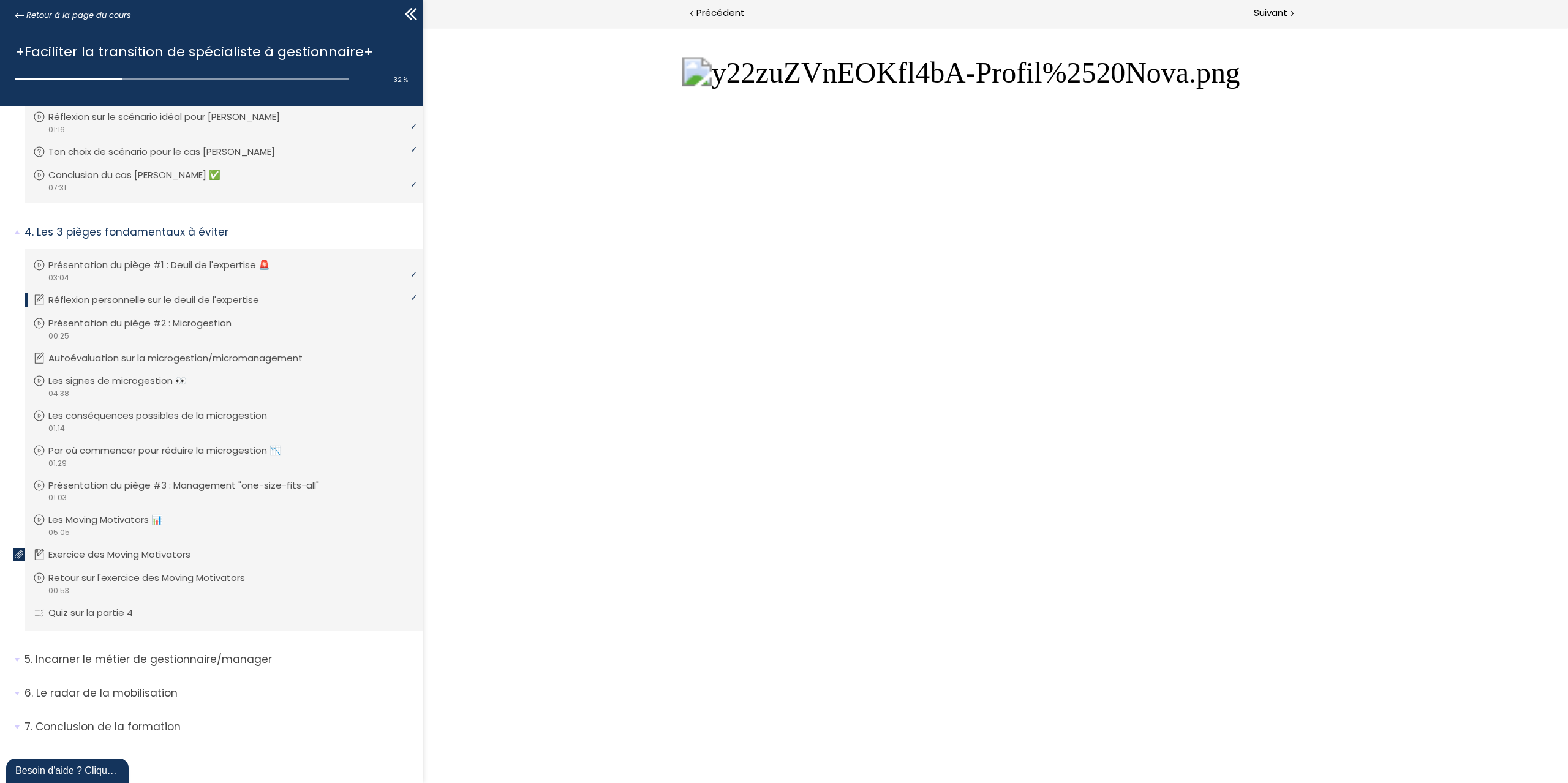
click at [1220, 136] on button "Unzoom image" at bounding box center [996, 405] width 1145 height 756
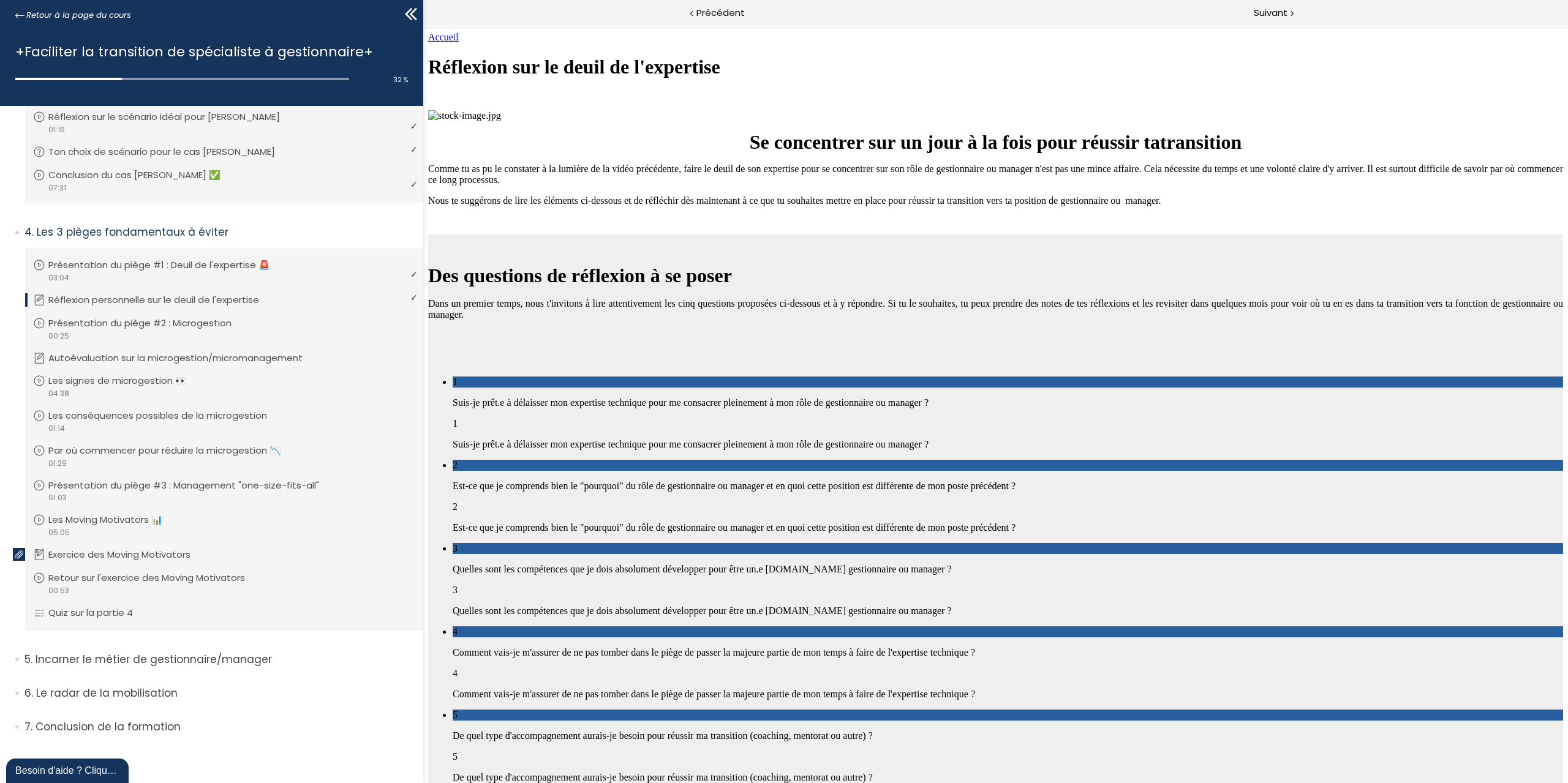
drag, startPoint x: 865, startPoint y: 583, endPoint x: 1269, endPoint y: 610, distance: 404.9
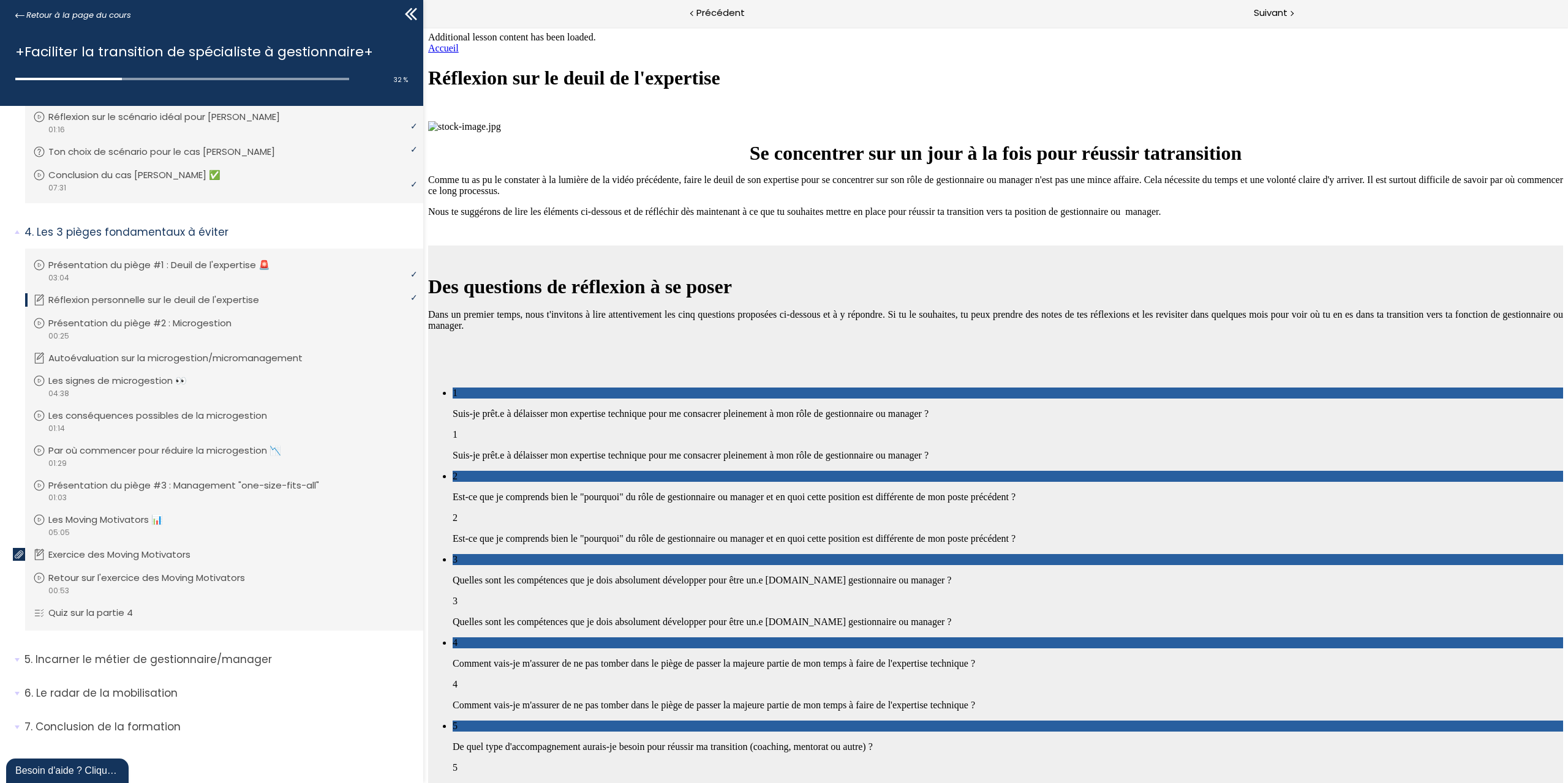
scroll to position [3085, 0]
click at [1285, 9] on span "Suivant" at bounding box center [1271, 13] width 34 height 15
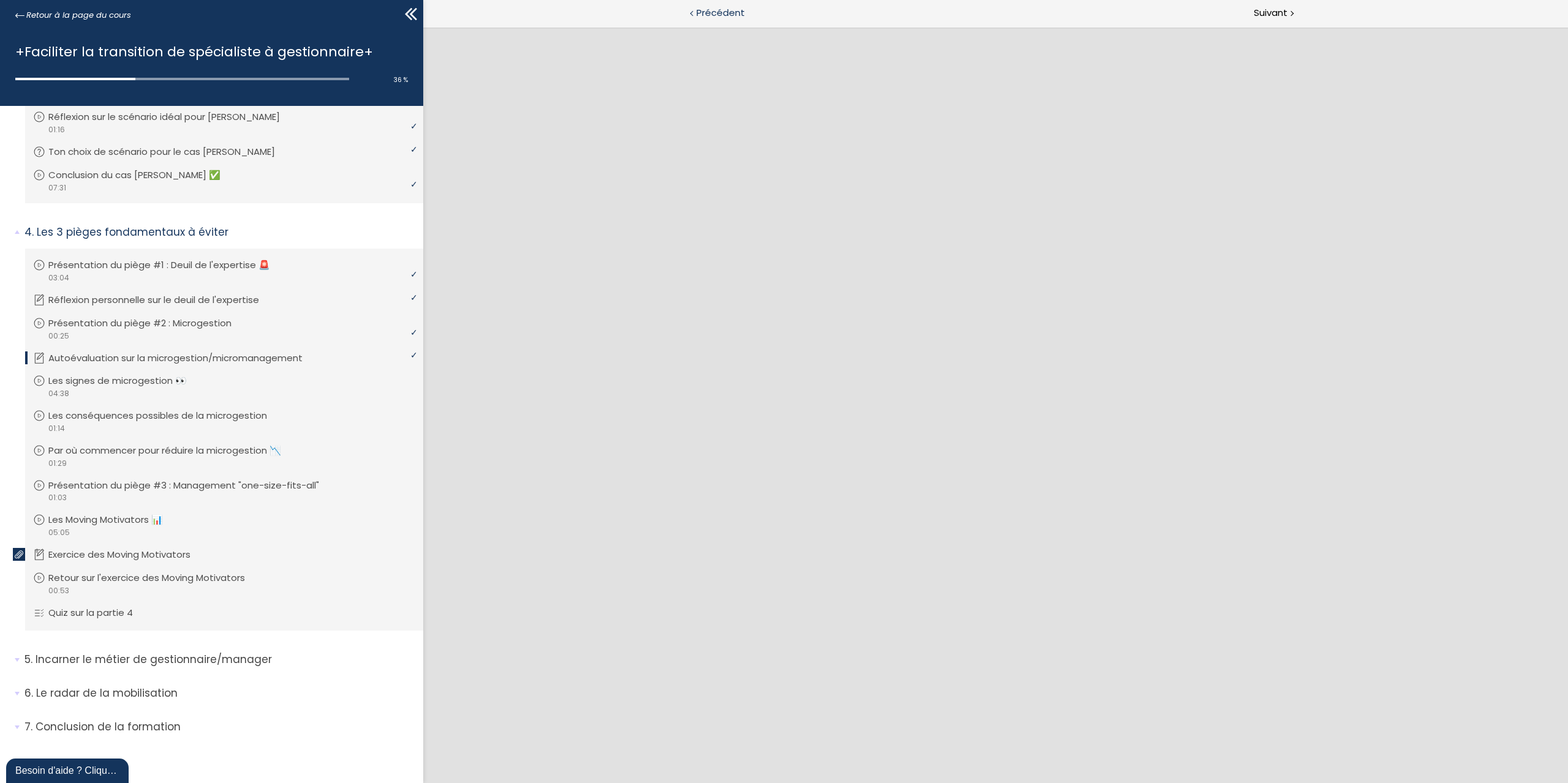
click at [722, 16] on span "Précédent" at bounding box center [721, 13] width 49 height 15
click at [1263, 10] on span "Suivant" at bounding box center [1271, 13] width 34 height 15
click at [158, 573] on li "Vous devez avoir terminé l'unité (Retour sur l'exercice des Moving Motivators) …" at bounding box center [224, 583] width 398 height 45
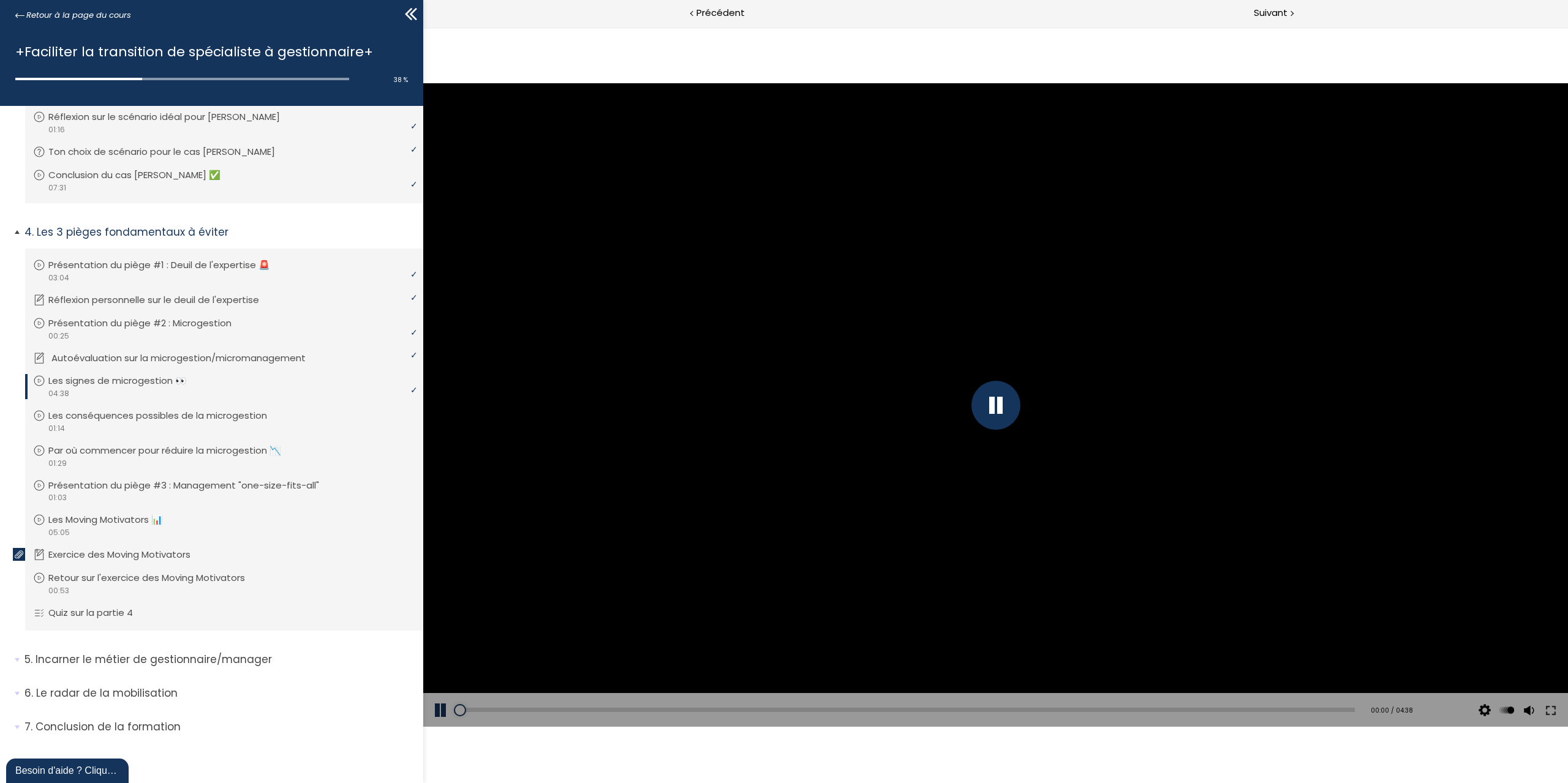
click at [191, 348] on li "Vous devez avoir terminé l'unité (Autoévaluation sur la microgestion/micromanag…" at bounding box center [224, 358] width 398 height 33
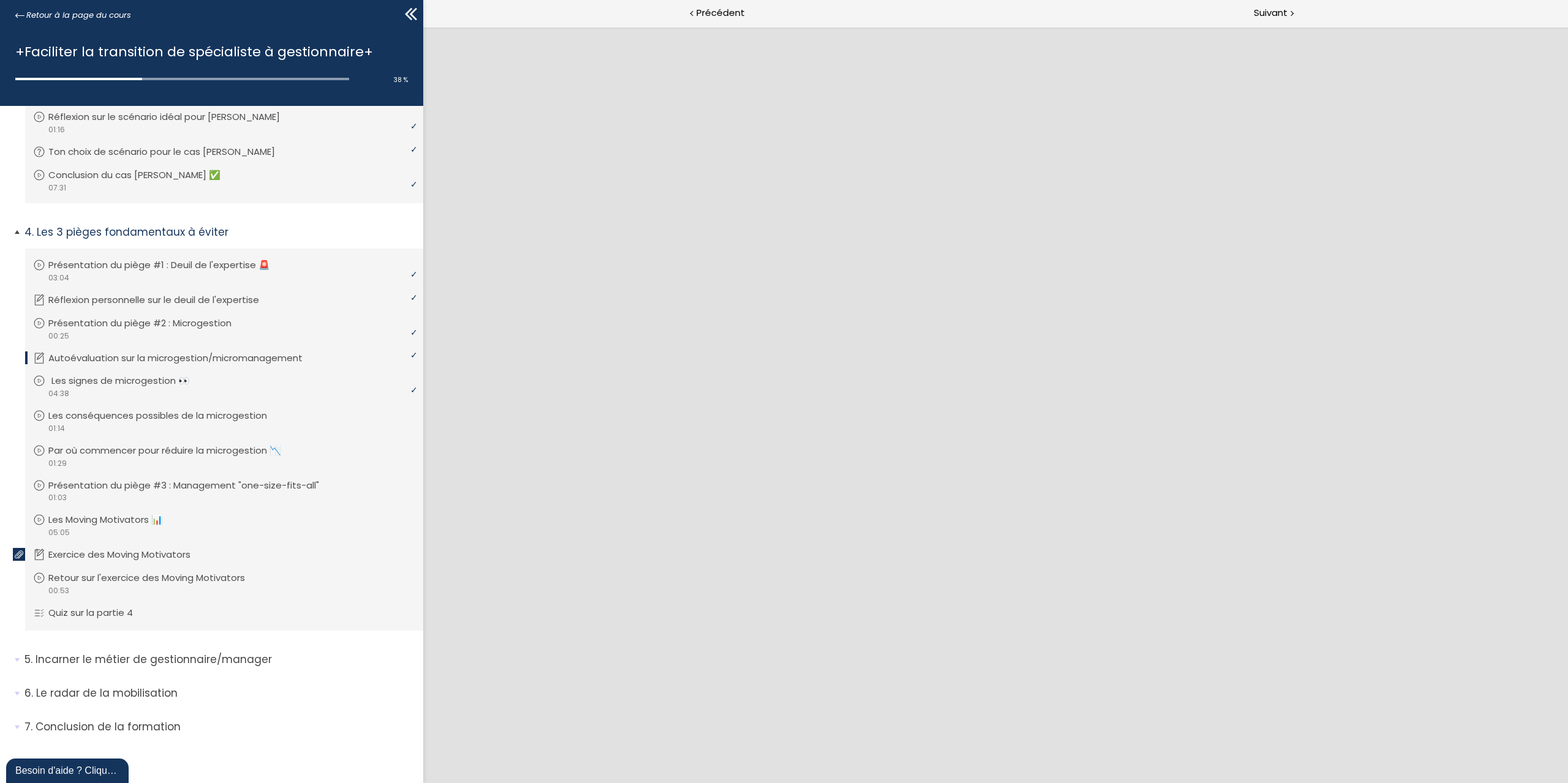
click at [196, 381] on p "Les signes de microgestion 👀" at bounding box center [129, 381] width 157 height 14
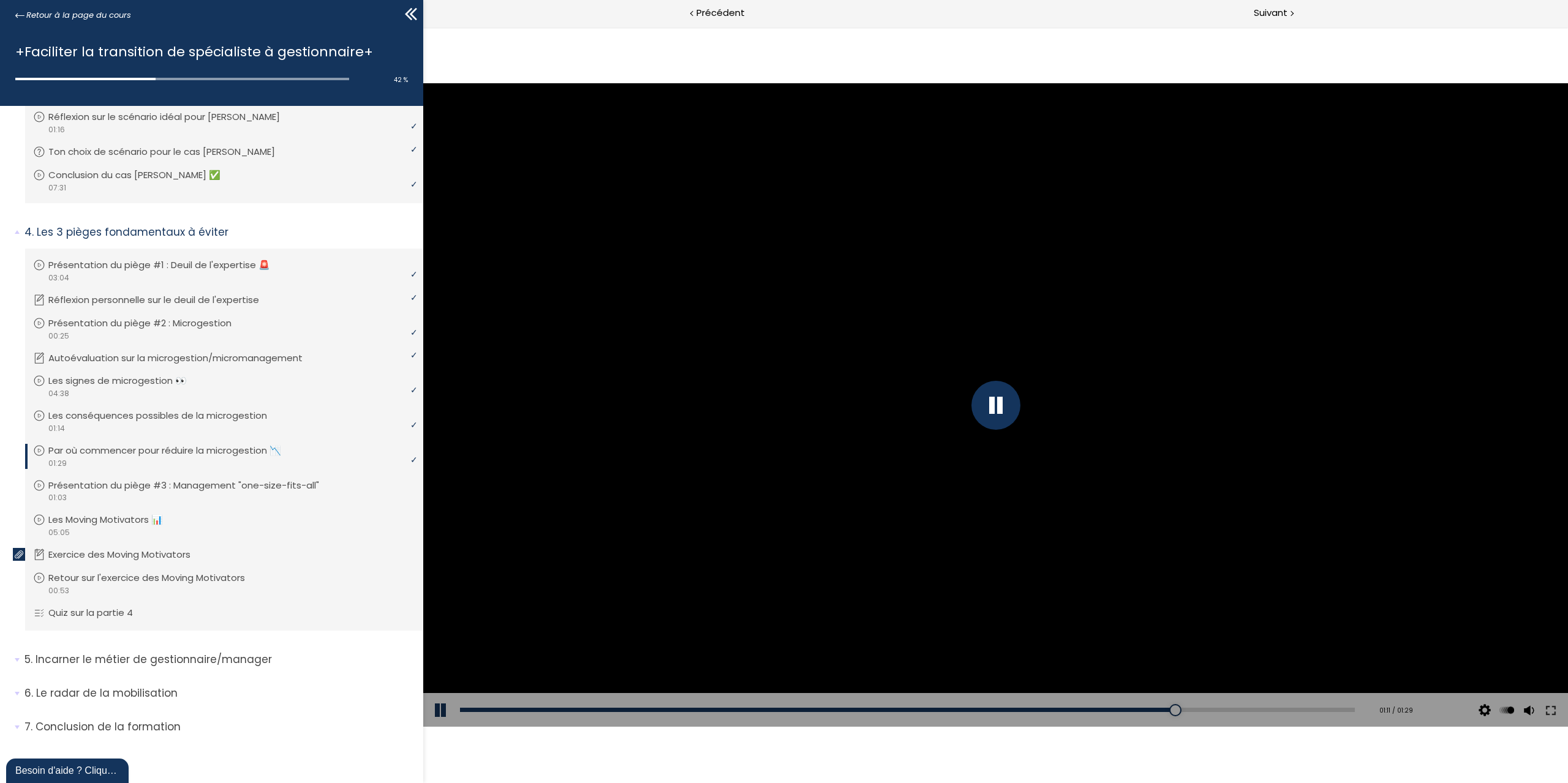
click at [1002, 404] on div at bounding box center [996, 405] width 49 height 49
click at [958, 423] on div at bounding box center [996, 405] width 1145 height 643
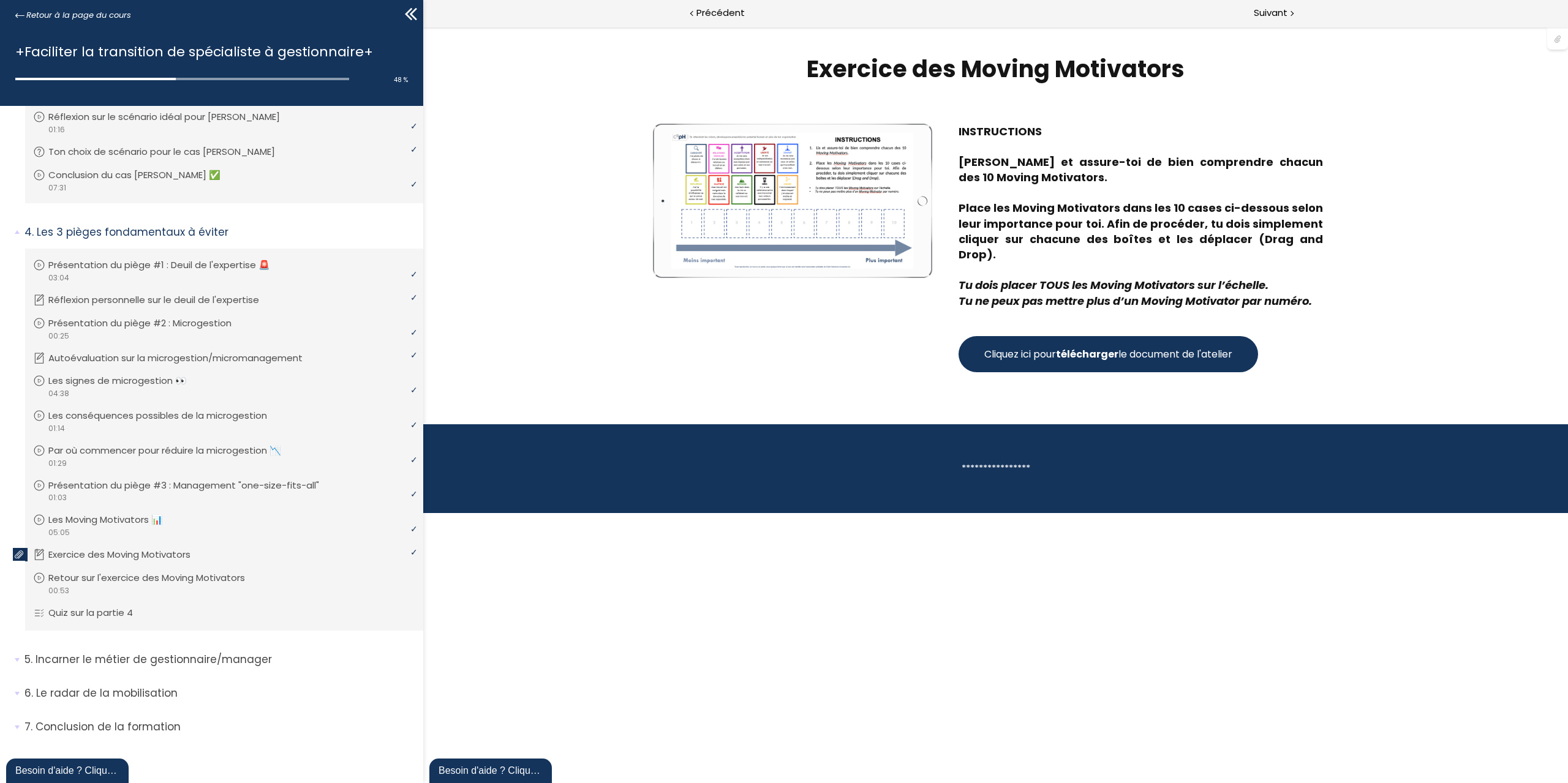
click at [1109, 347] on strong "télécharger" at bounding box center [1087, 354] width 62 height 14
click at [980, 461] on div "**********" at bounding box center [996, 468] width 398 height 15
drag, startPoint x: 954, startPoint y: 451, endPoint x: 1135, endPoint y: 466, distance: 181.6
click at [1135, 466] on section "**********" at bounding box center [996, 468] width 1145 height 88
click at [156, 570] on li "Vous devez avoir terminé l'unité (Retour sur l'exercice des Moving Motivators) …" at bounding box center [224, 583] width 398 height 45
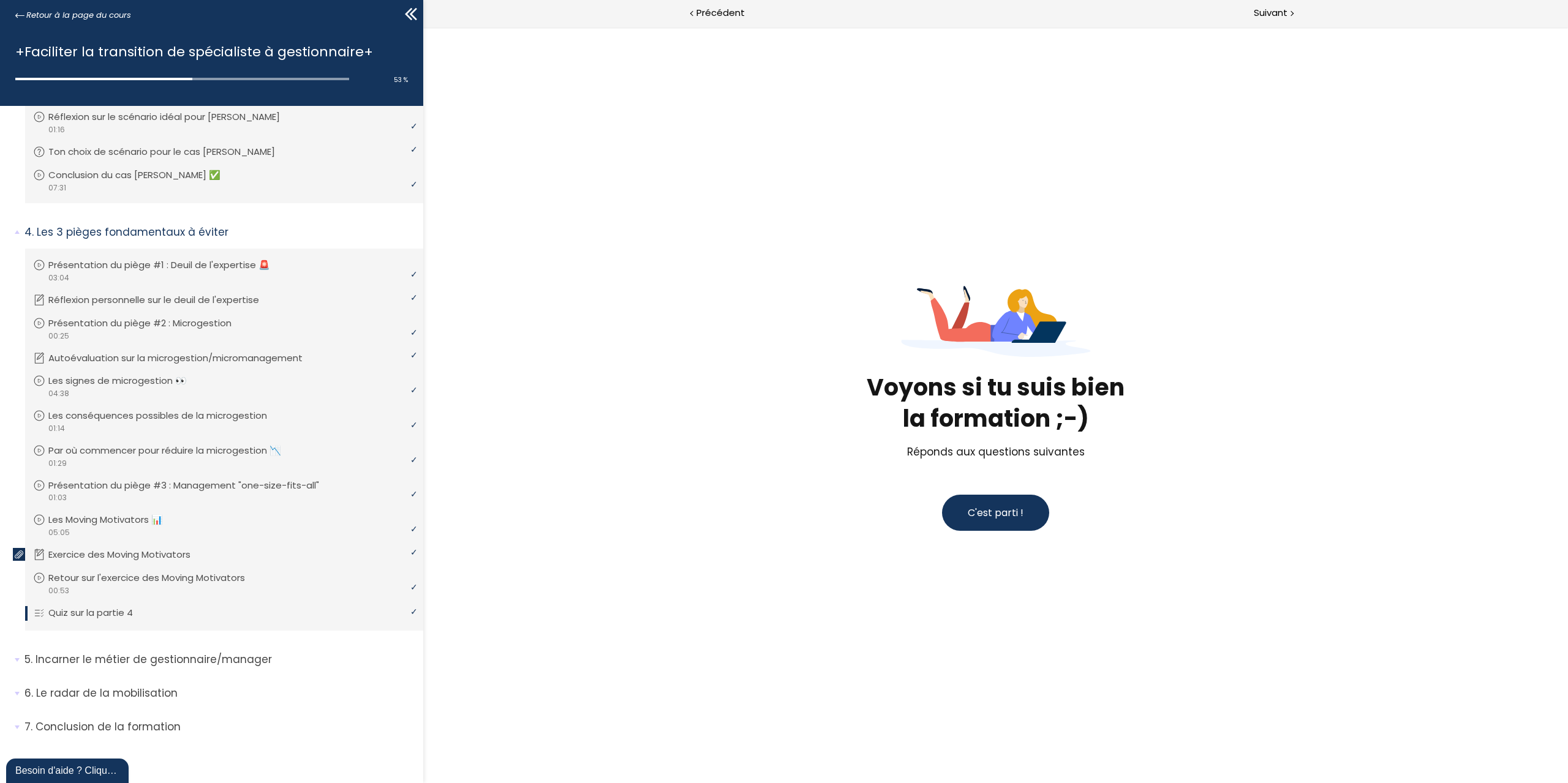
click at [973, 510] on span "C'est parti !" at bounding box center [996, 512] width 56 height 14
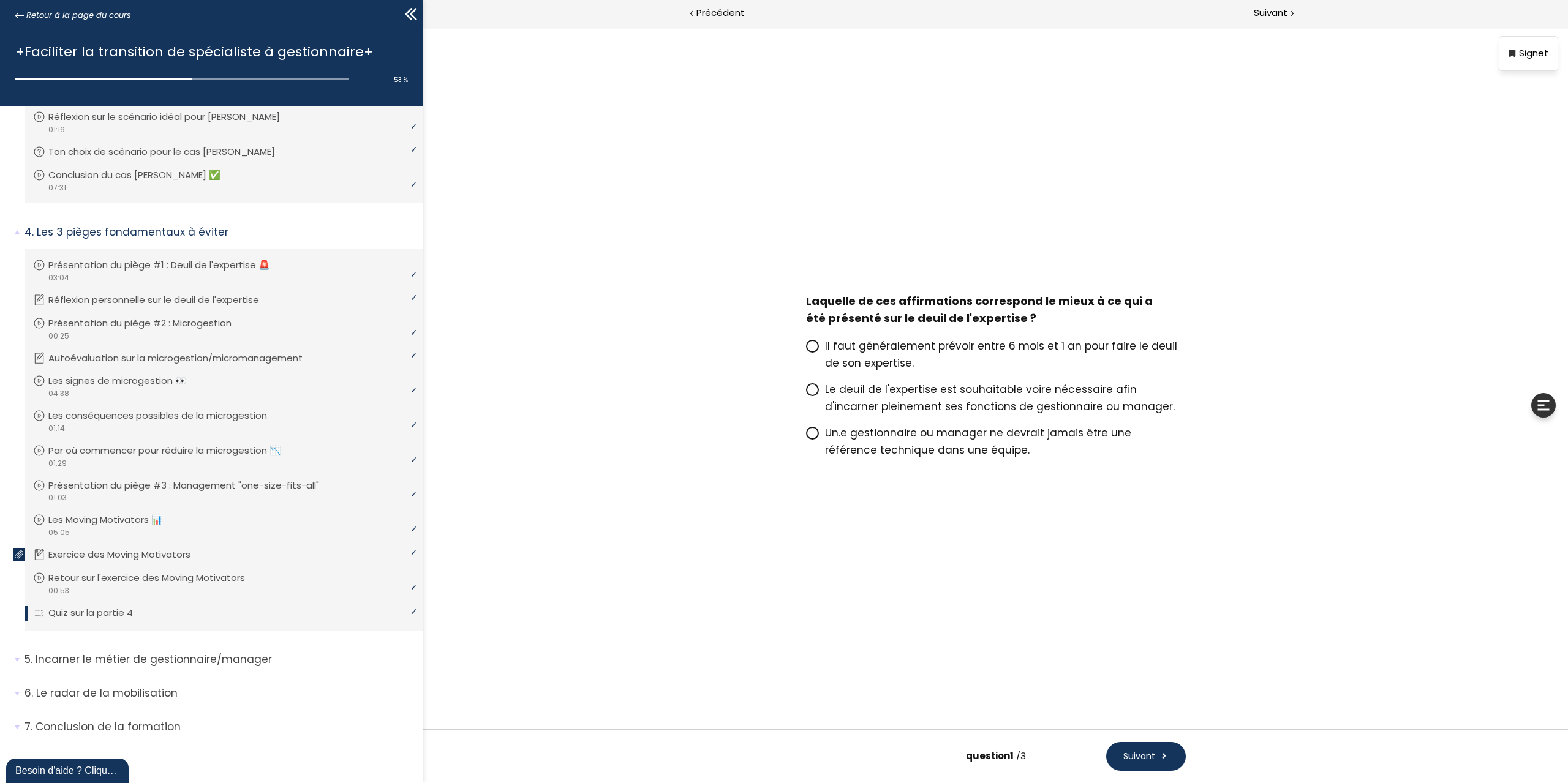
click at [811, 396] on span at bounding box center [812, 389] width 13 height 13
click at [806, 394] on input "Le deuil de l'expertise est souhaitable voire nécessaire afin d'incarner pleine…" at bounding box center [806, 394] width 0 height 0
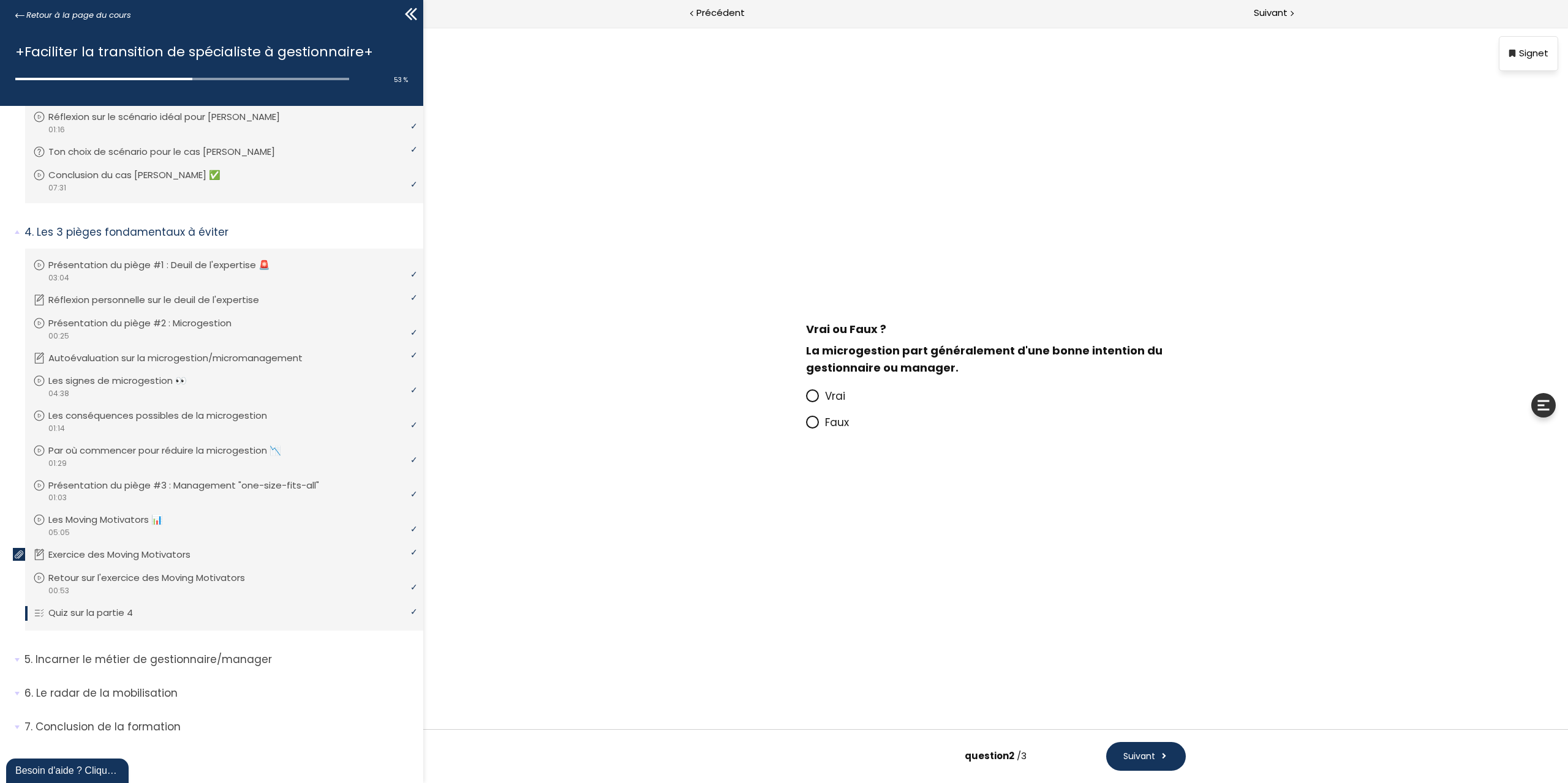
click at [813, 394] on icon at bounding box center [812, 395] width 7 height 7
click at [806, 400] on input "Vrai" at bounding box center [806, 400] width 0 height 0
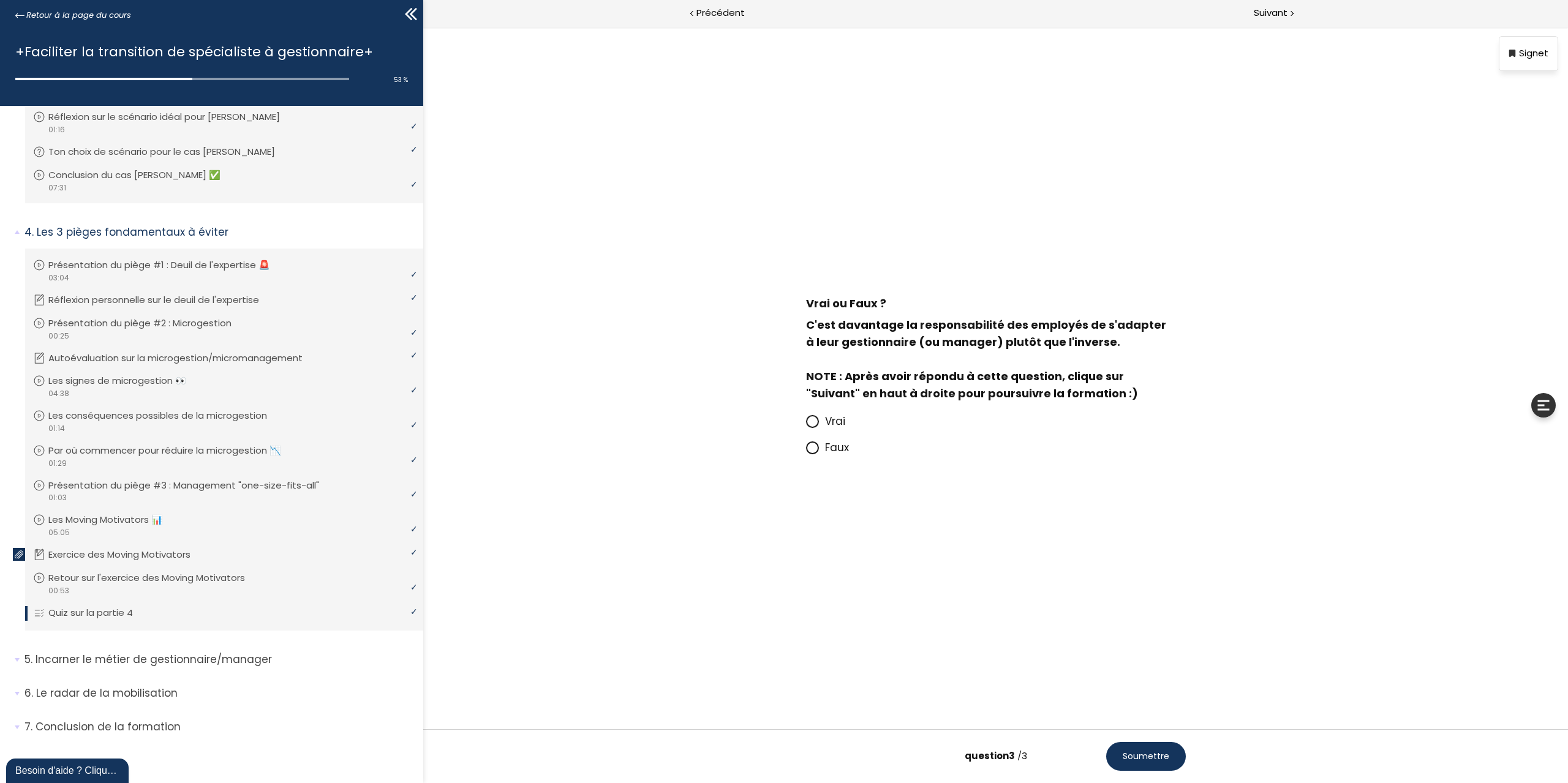
click at [808, 449] on icon at bounding box center [812, 447] width 7 height 7
click at [806, 451] on input "Faux" at bounding box center [806, 451] width 0 height 0
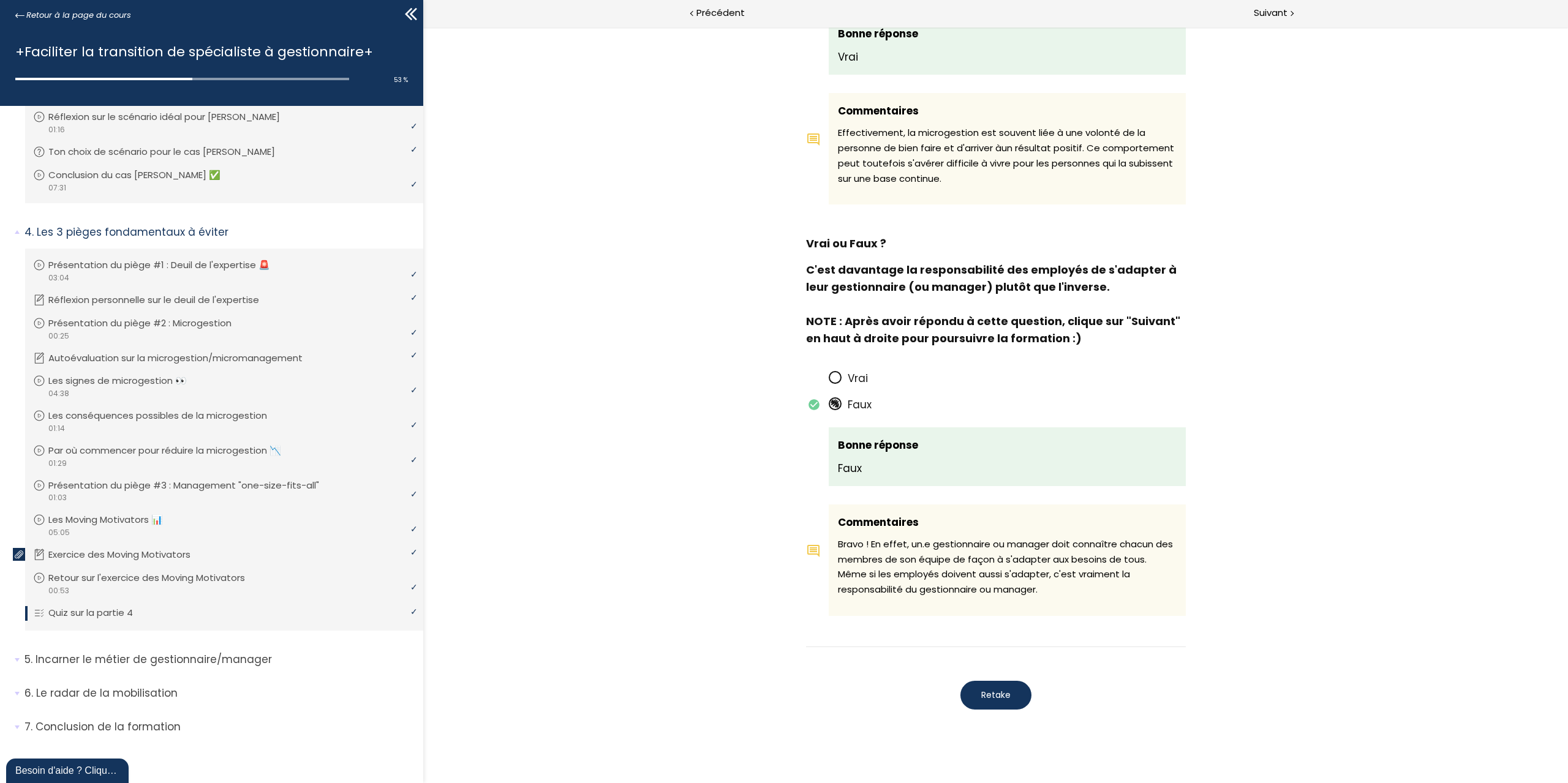
scroll to position [879, 0]
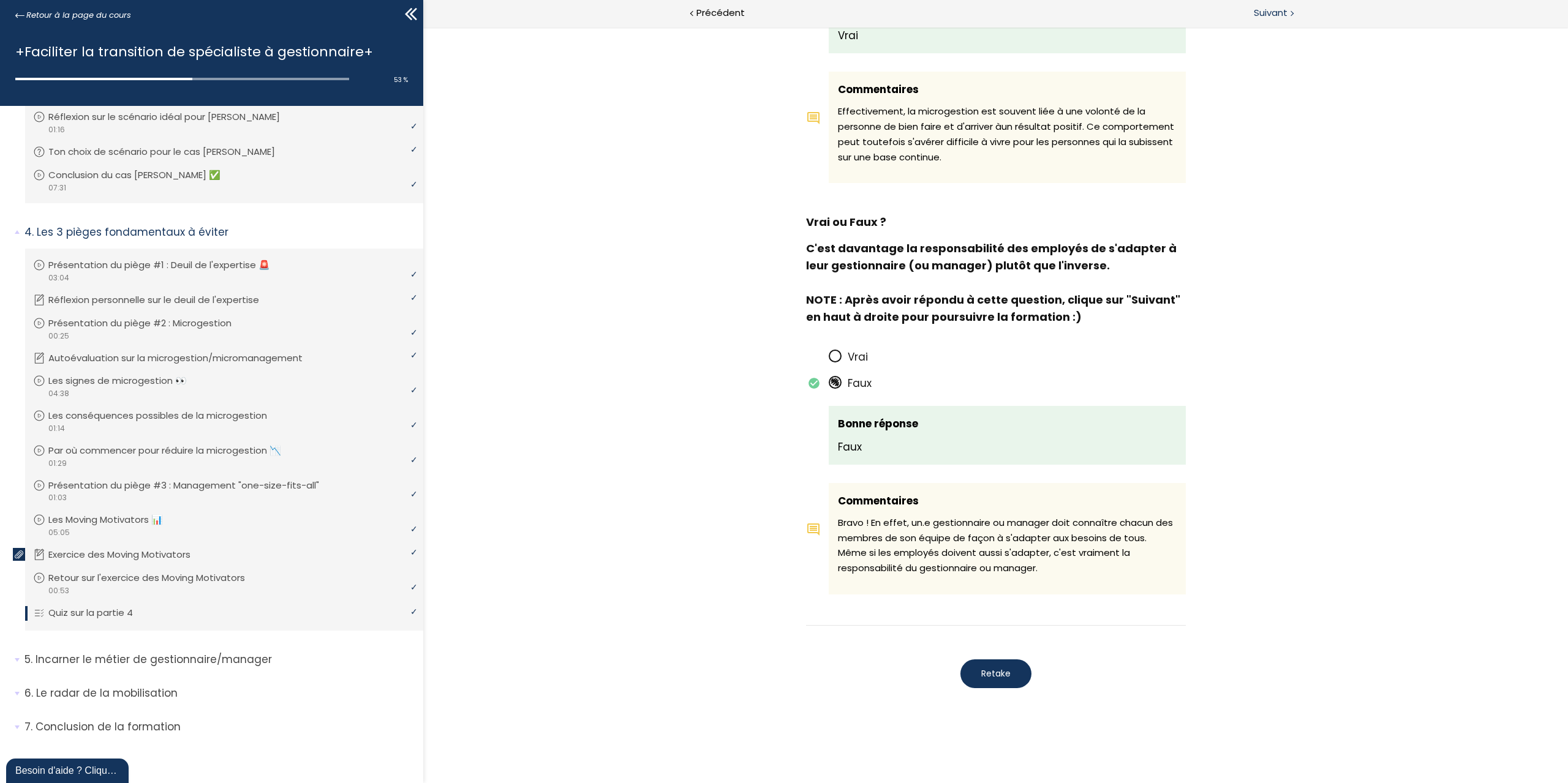
click at [1265, 19] on span "Suivant" at bounding box center [1271, 13] width 34 height 15
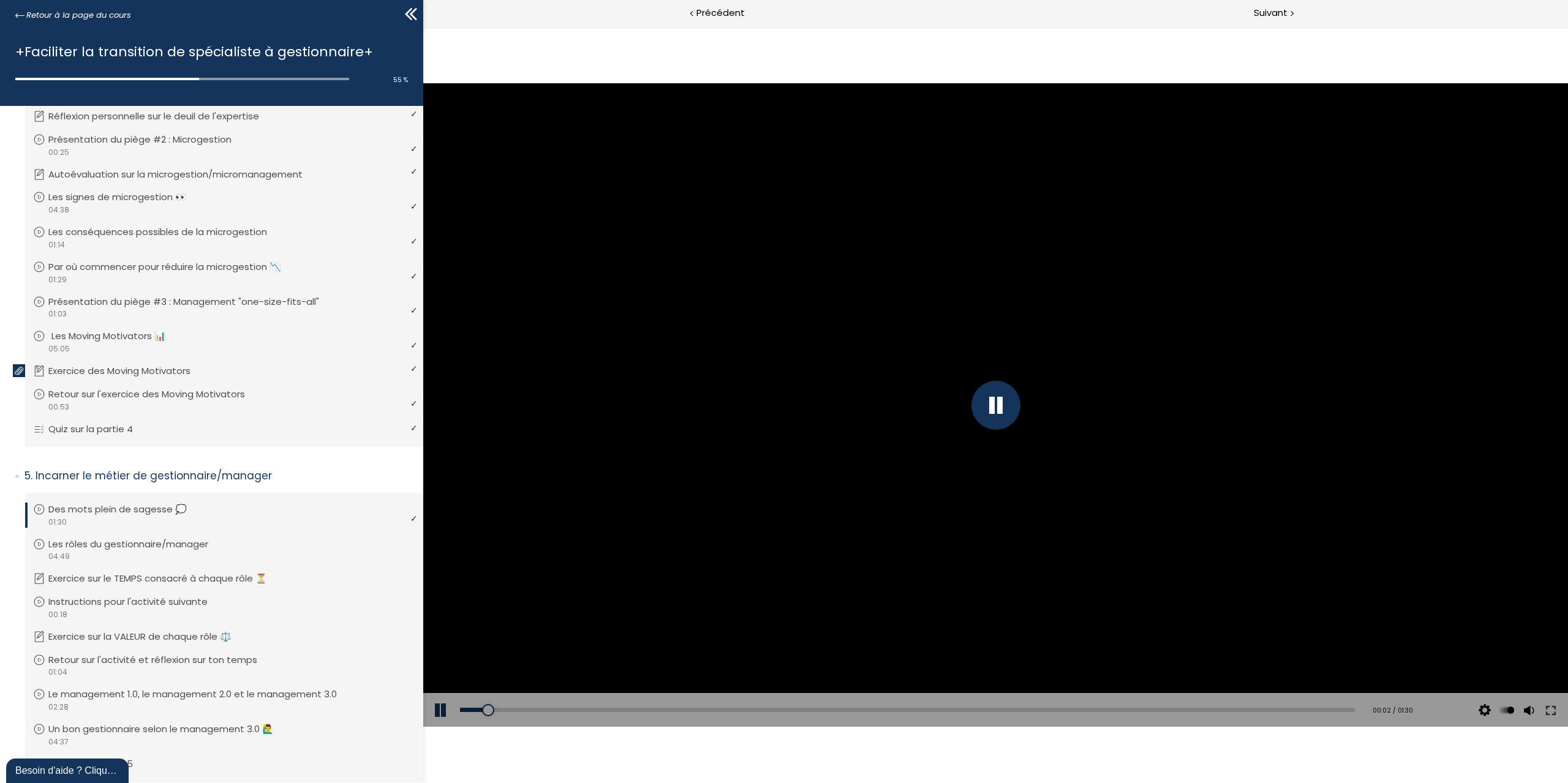
scroll to position [823, 0]
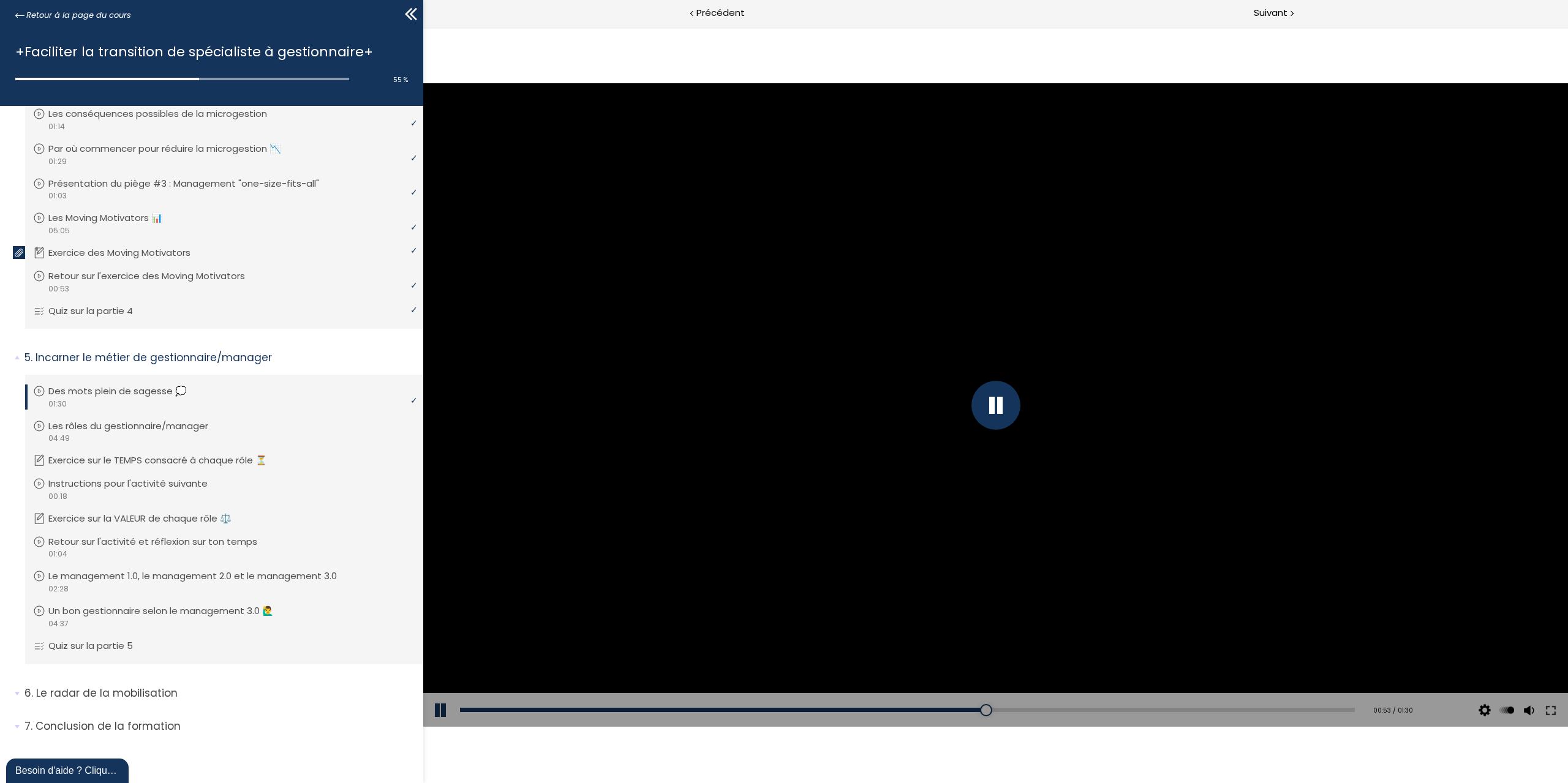
click at [438, 716] on button at bounding box center [442, 710] width 37 height 34
click at [437, 716] on button at bounding box center [442, 710] width 37 height 34
click at [431, 716] on button at bounding box center [442, 710] width 37 height 34
click at [433, 710] on button at bounding box center [442, 710] width 37 height 34
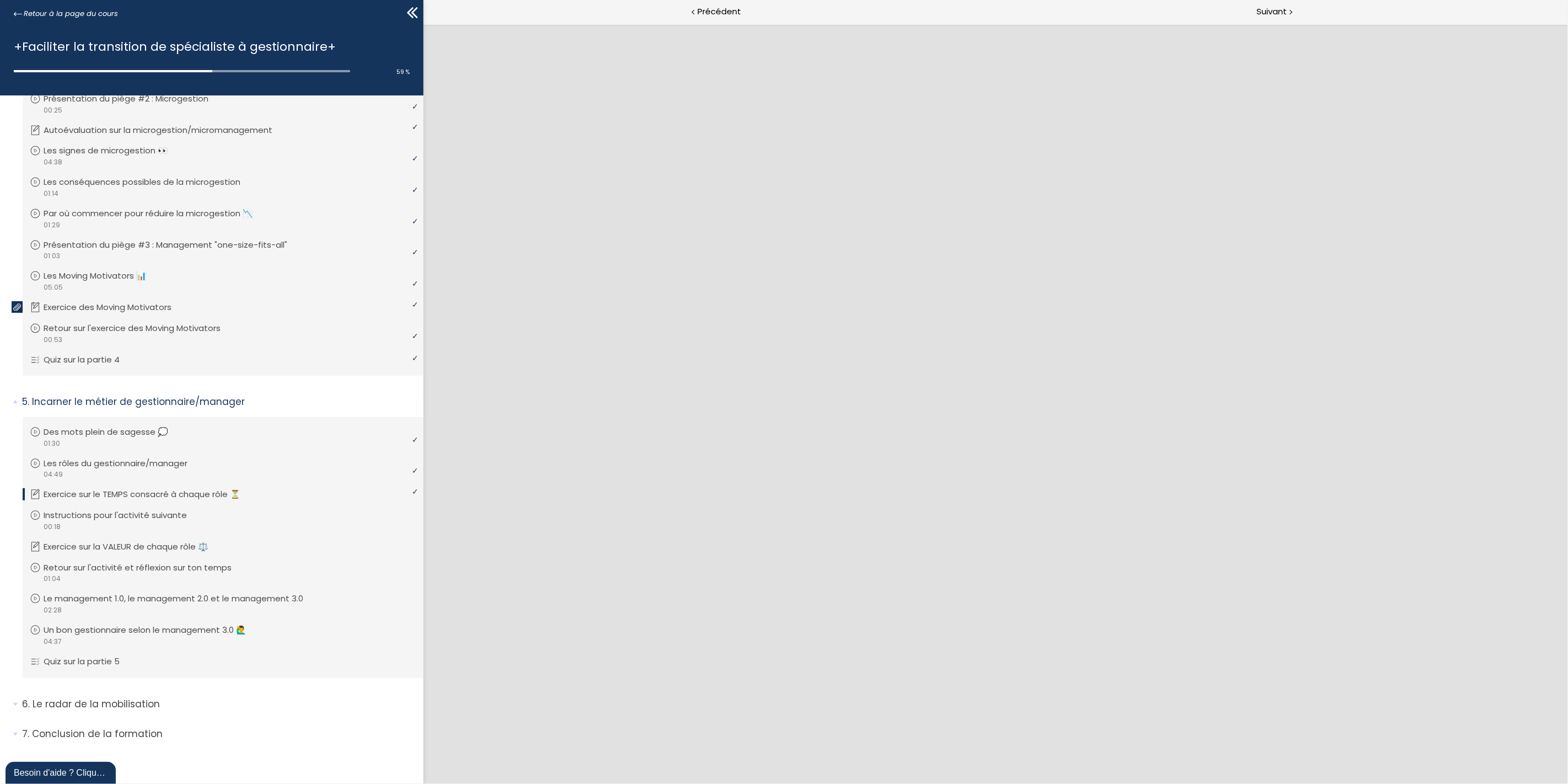
scroll to position [658, 0]
click at [1271, 9] on span "Suivant" at bounding box center [1271, 12] width 31 height 14
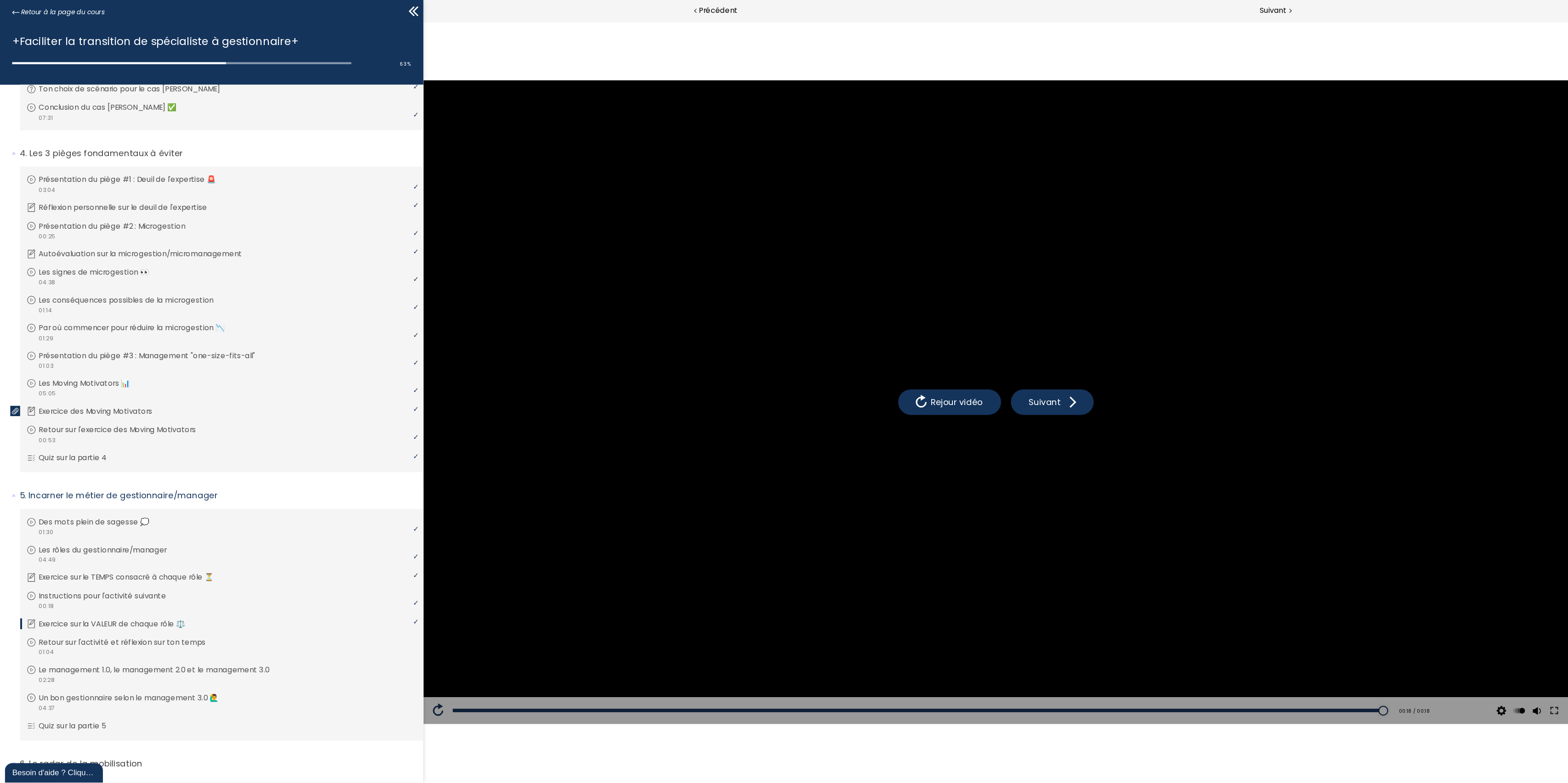
scroll to position [413, 0]
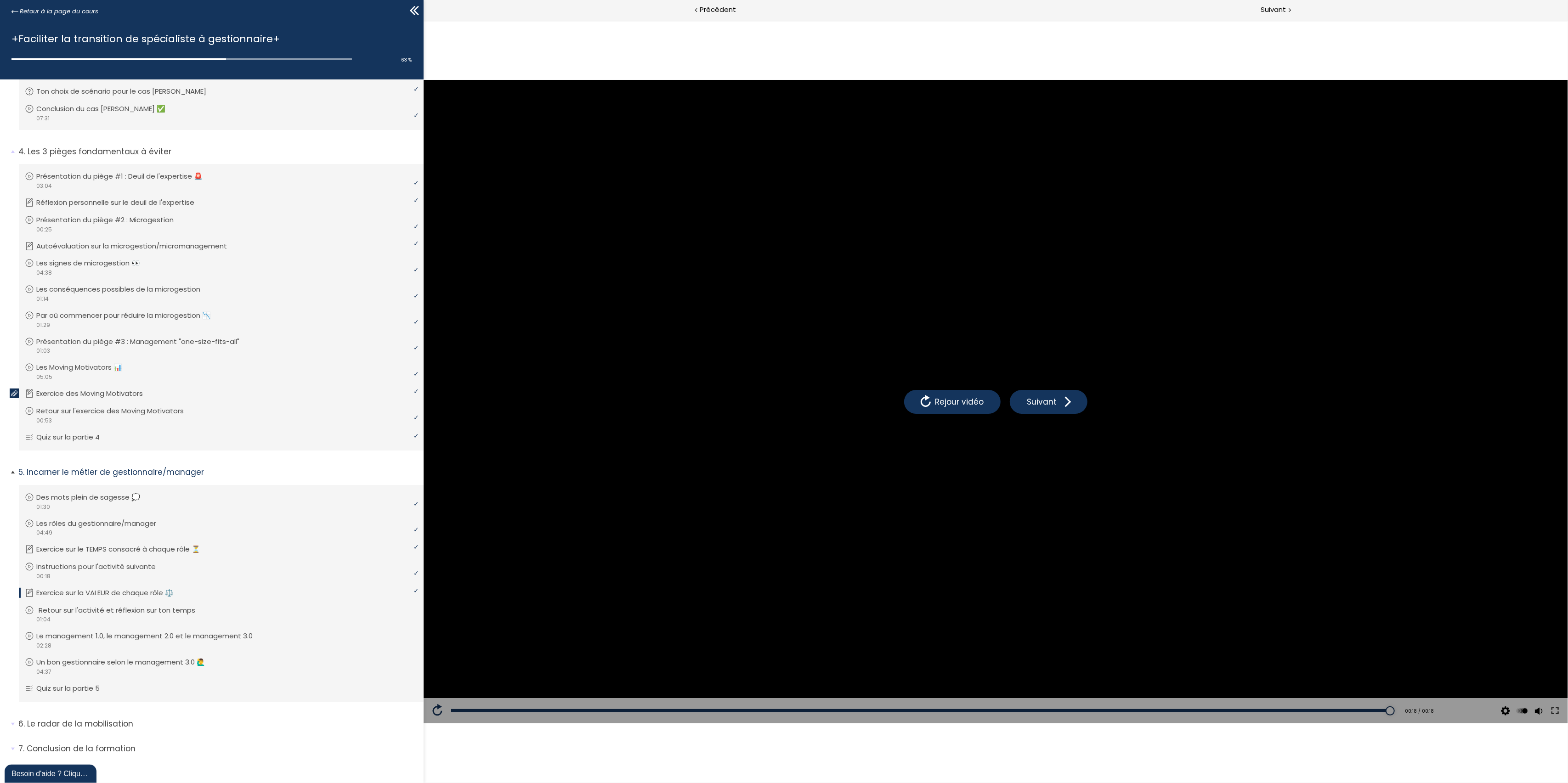
click at [321, 605] on link "Retour sur l'activité et réflexion sur ton temps" at bounding box center [220, 610] width 391 height 10
click at [1283, 10] on span "Suivant" at bounding box center [1274, 10] width 26 height 12
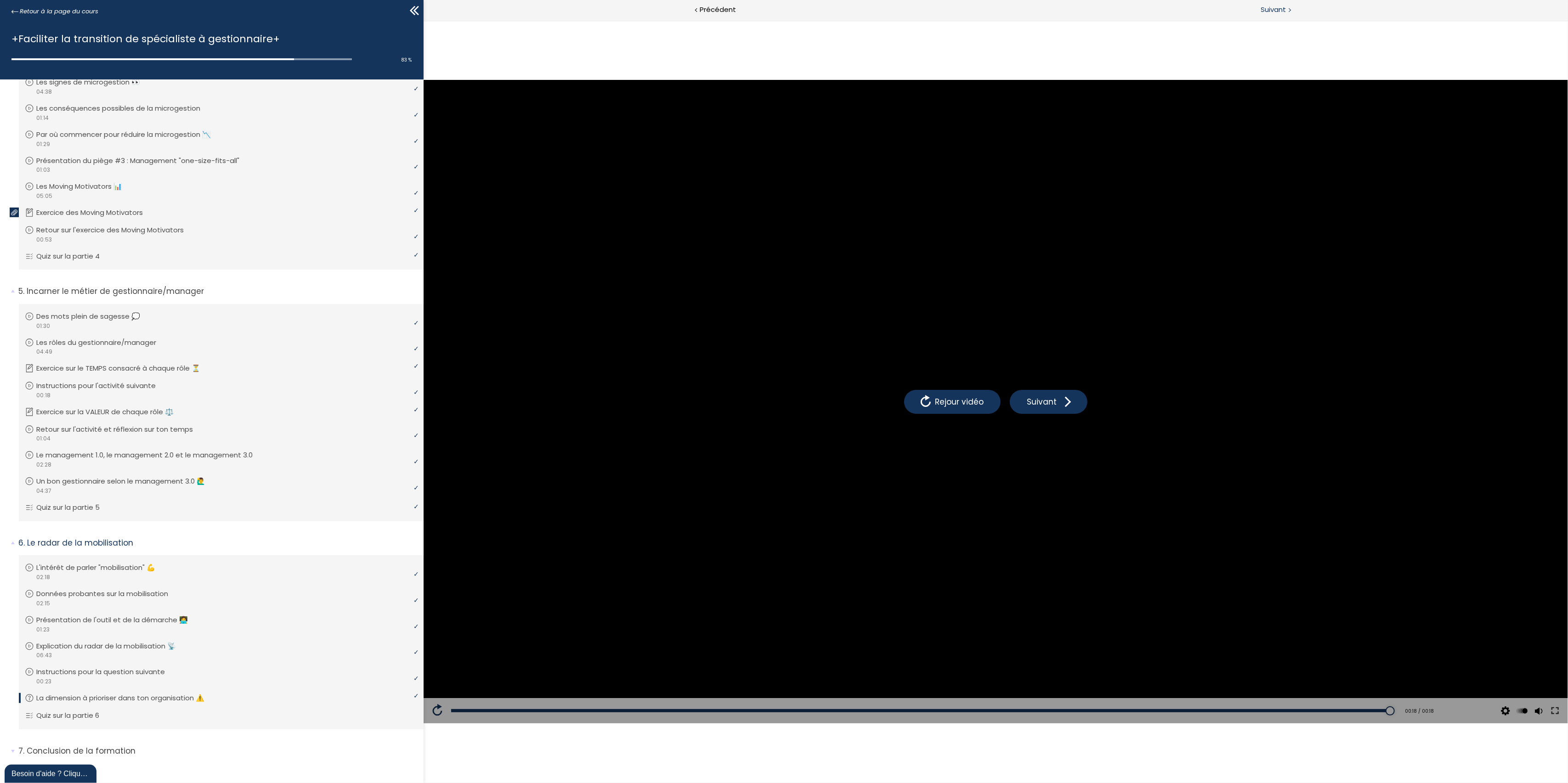
click at [1264, 9] on span "Suivant" at bounding box center [1274, 10] width 26 height 12
click at [1265, 9] on span "Suivant" at bounding box center [1274, 10] width 26 height 12
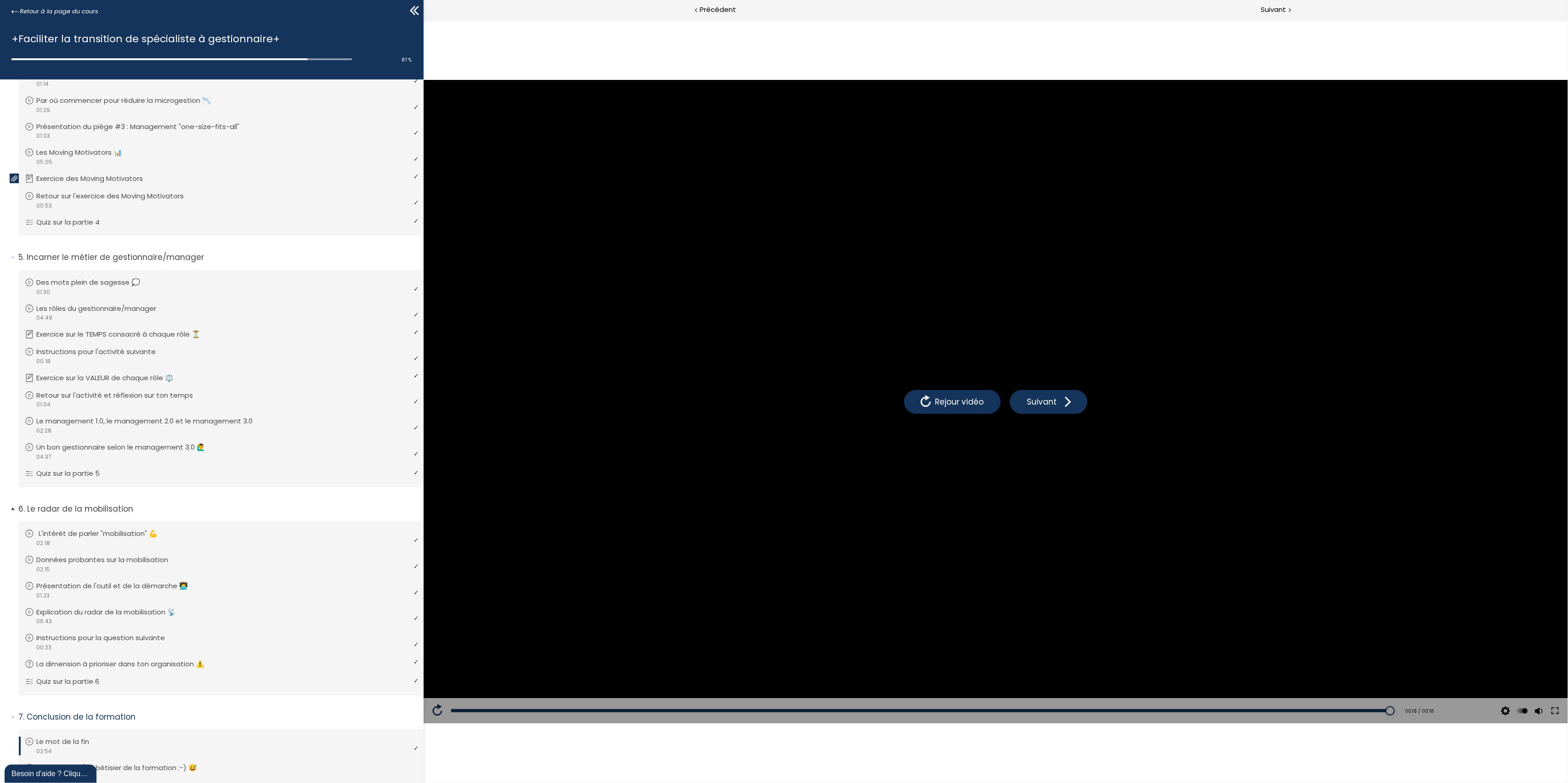
scroll to position [750, 0]
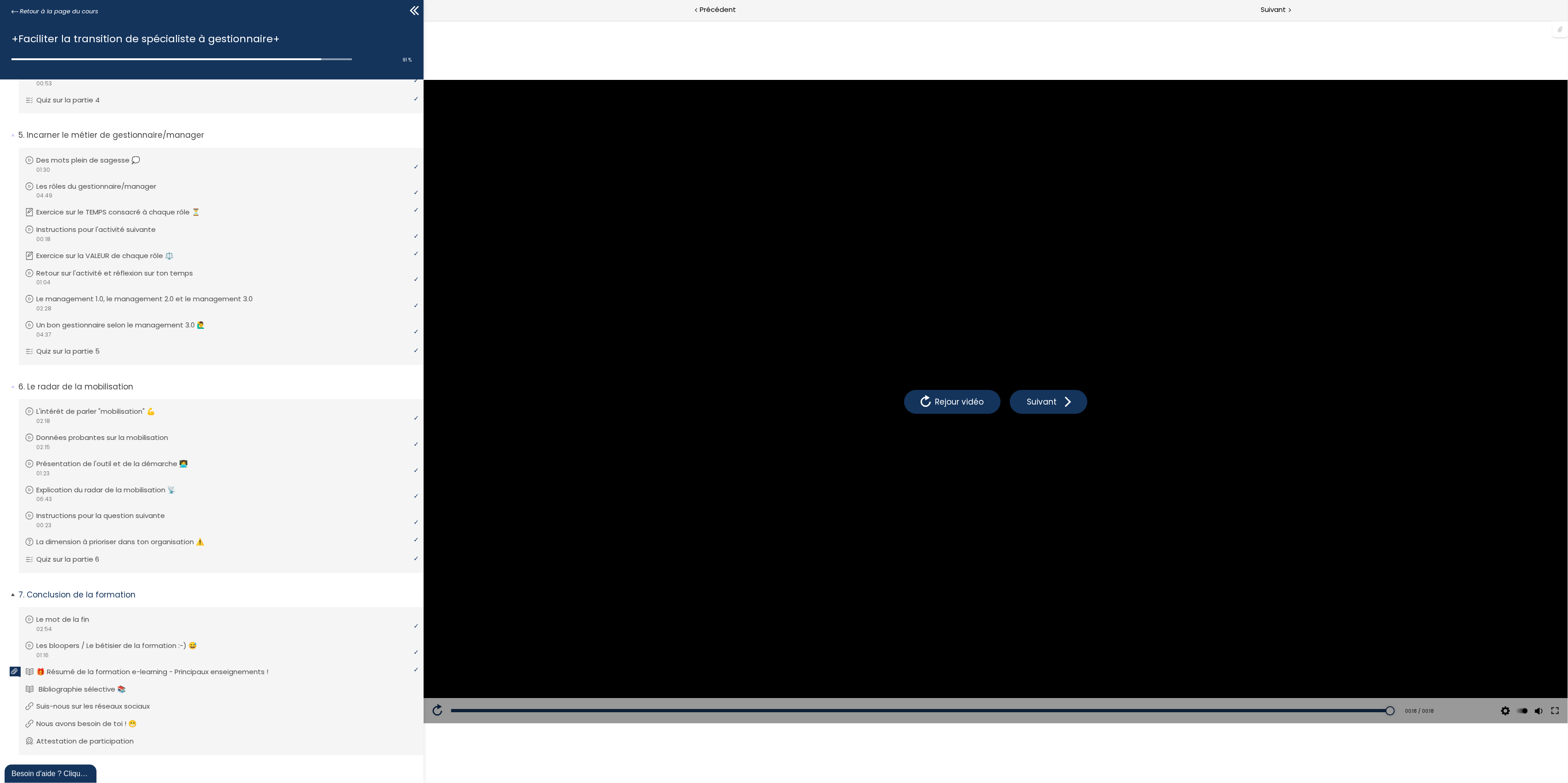
click at [337, 652] on link "Bibliographie sélective 📚" at bounding box center [220, 689] width 391 height 10
click at [337, 652] on li "Vous devez avoir terminé l'unité (Suis-nous sur les réseaux sociaux) pour pouvo…" at bounding box center [221, 706] width 405 height 25
click at [335, 652] on li "Vous devez avoir terminé l'unité (Nous avons besoin de toi ! 😁) pour pouvoir co…" at bounding box center [221, 723] width 405 height 25
click at [293, 652] on link "Attestation de participation" at bounding box center [220, 741] width 391 height 10
click at [35, 10] on span "Retour à la page du cours" at bounding box center [58, 12] width 79 height 10
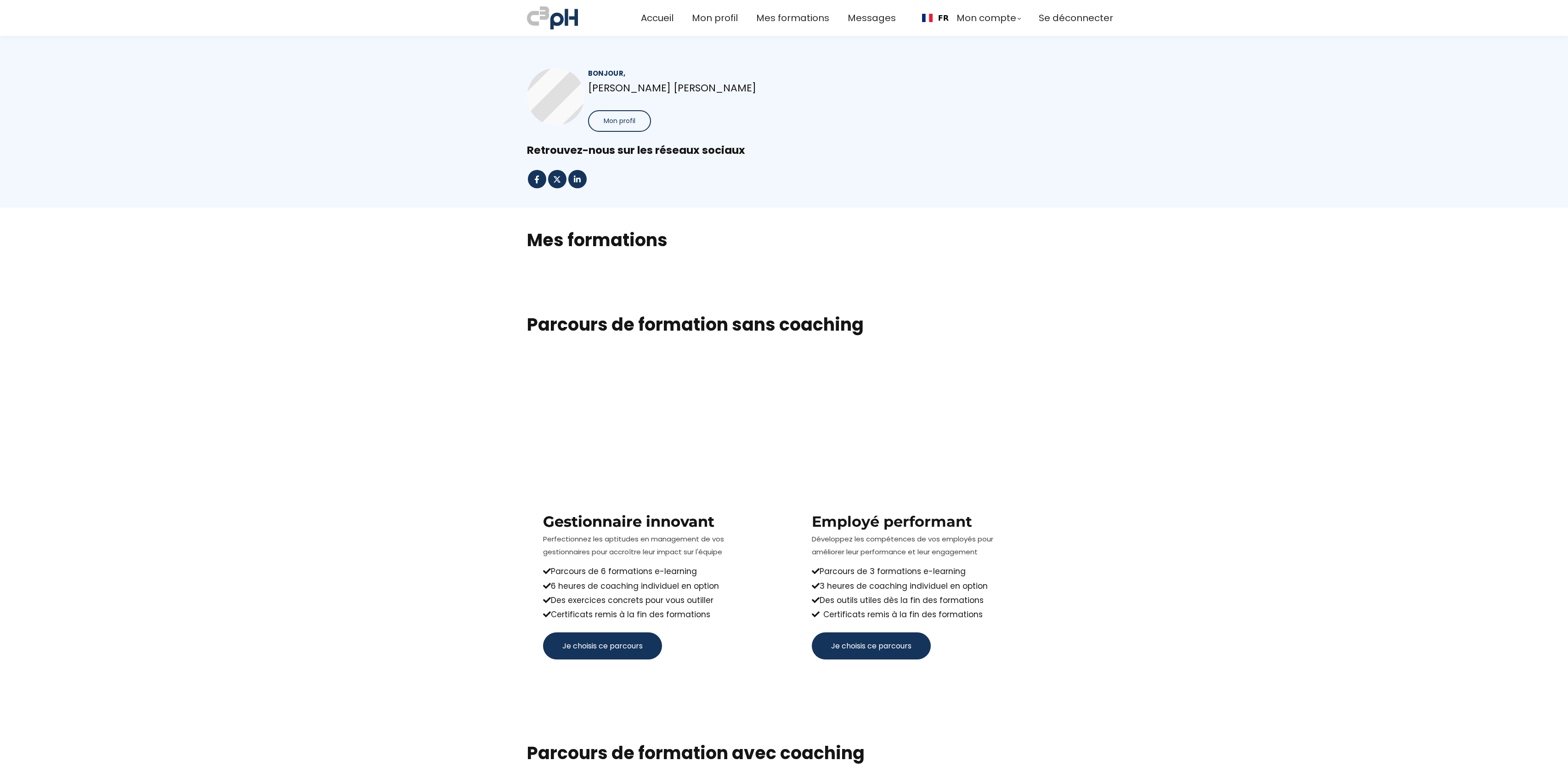
click at [771, 20] on span "Mes formations" at bounding box center [793, 18] width 73 height 15
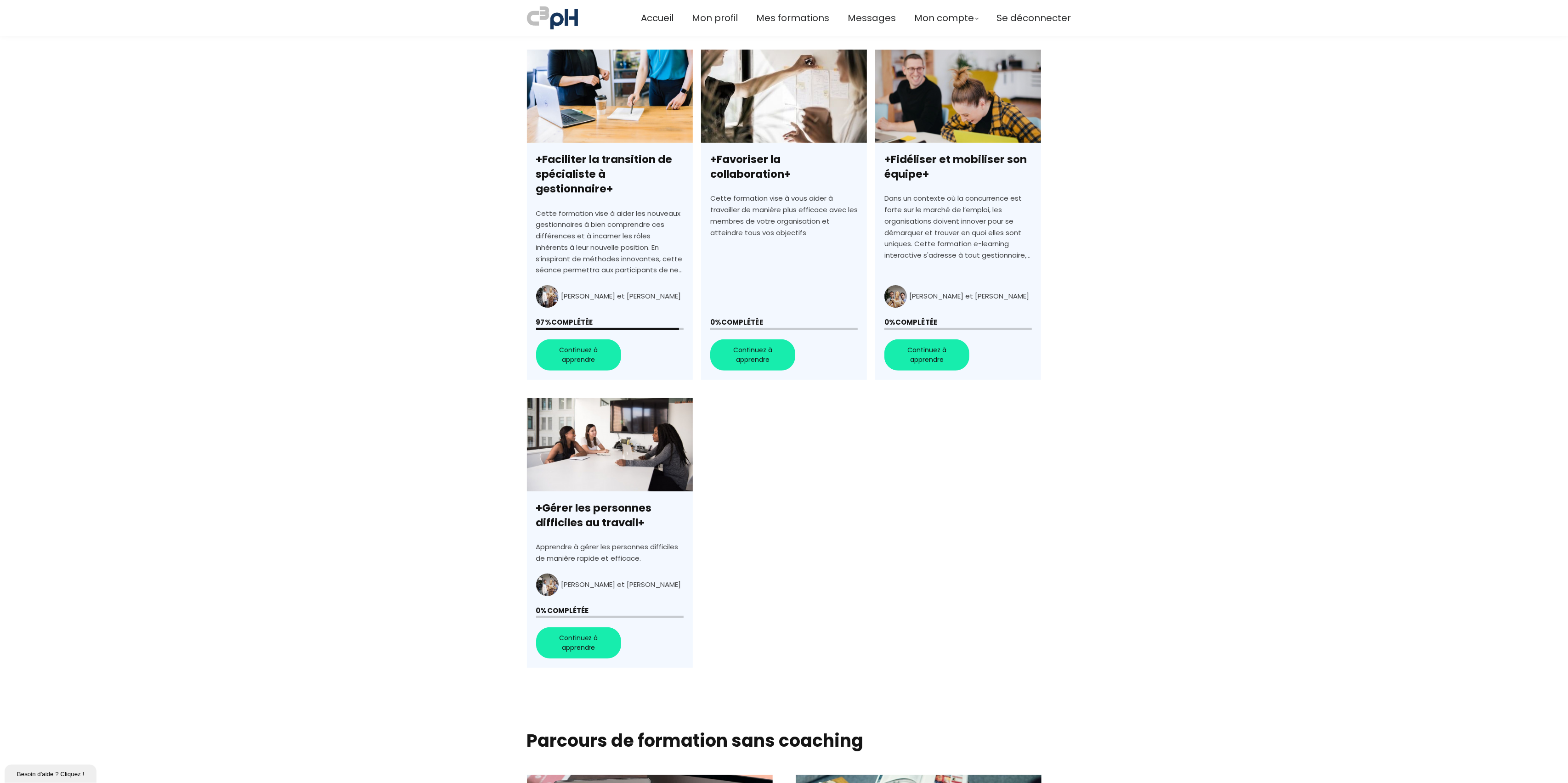
scroll to position [193, 0]
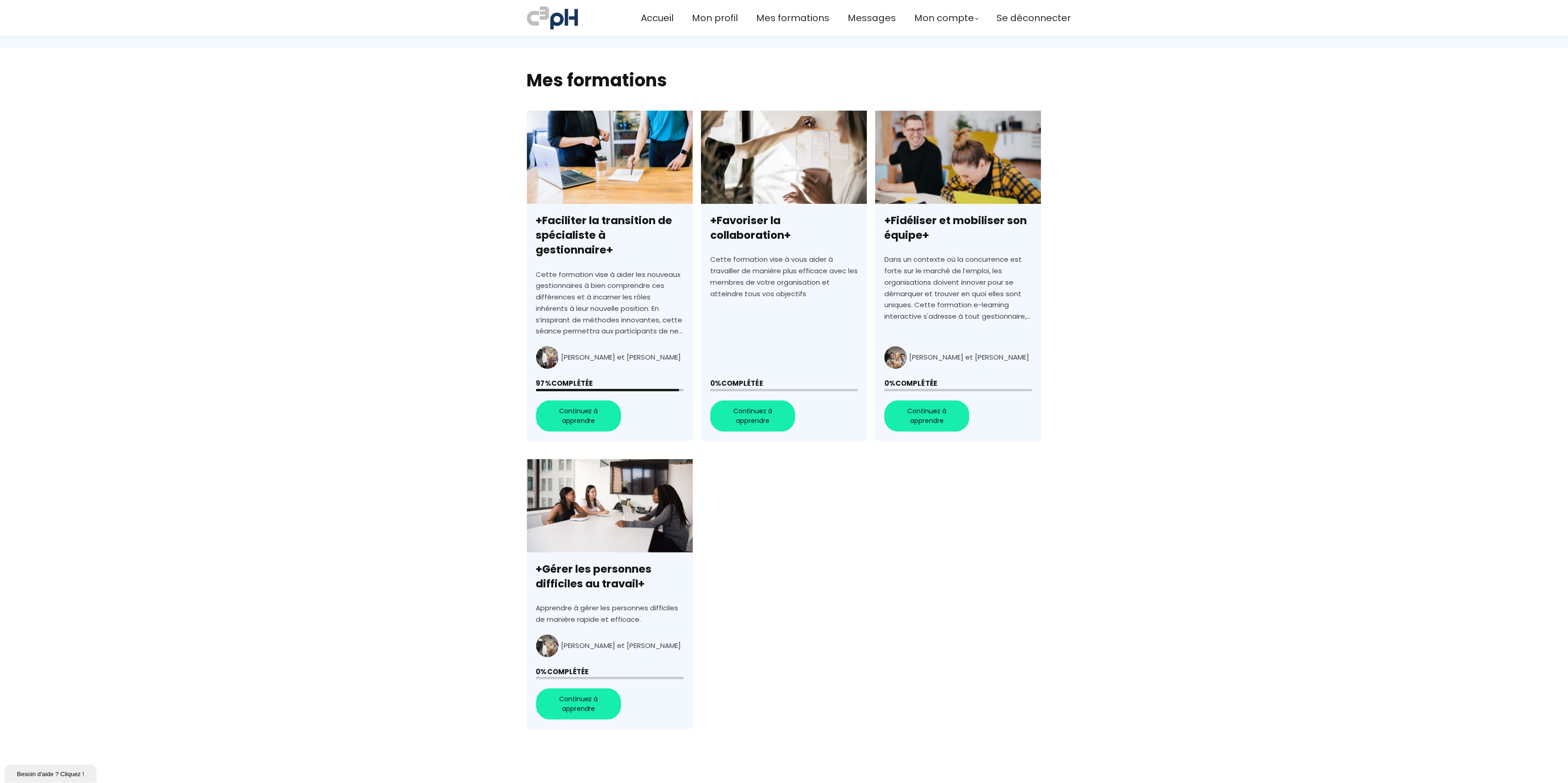
drag, startPoint x: 620, startPoint y: 374, endPoint x: 649, endPoint y: 328, distance: 54.4
click at [649, 328] on link "+Faciliter la transition de spécialiste à gestionnaire+" at bounding box center [610, 276] width 166 height 330
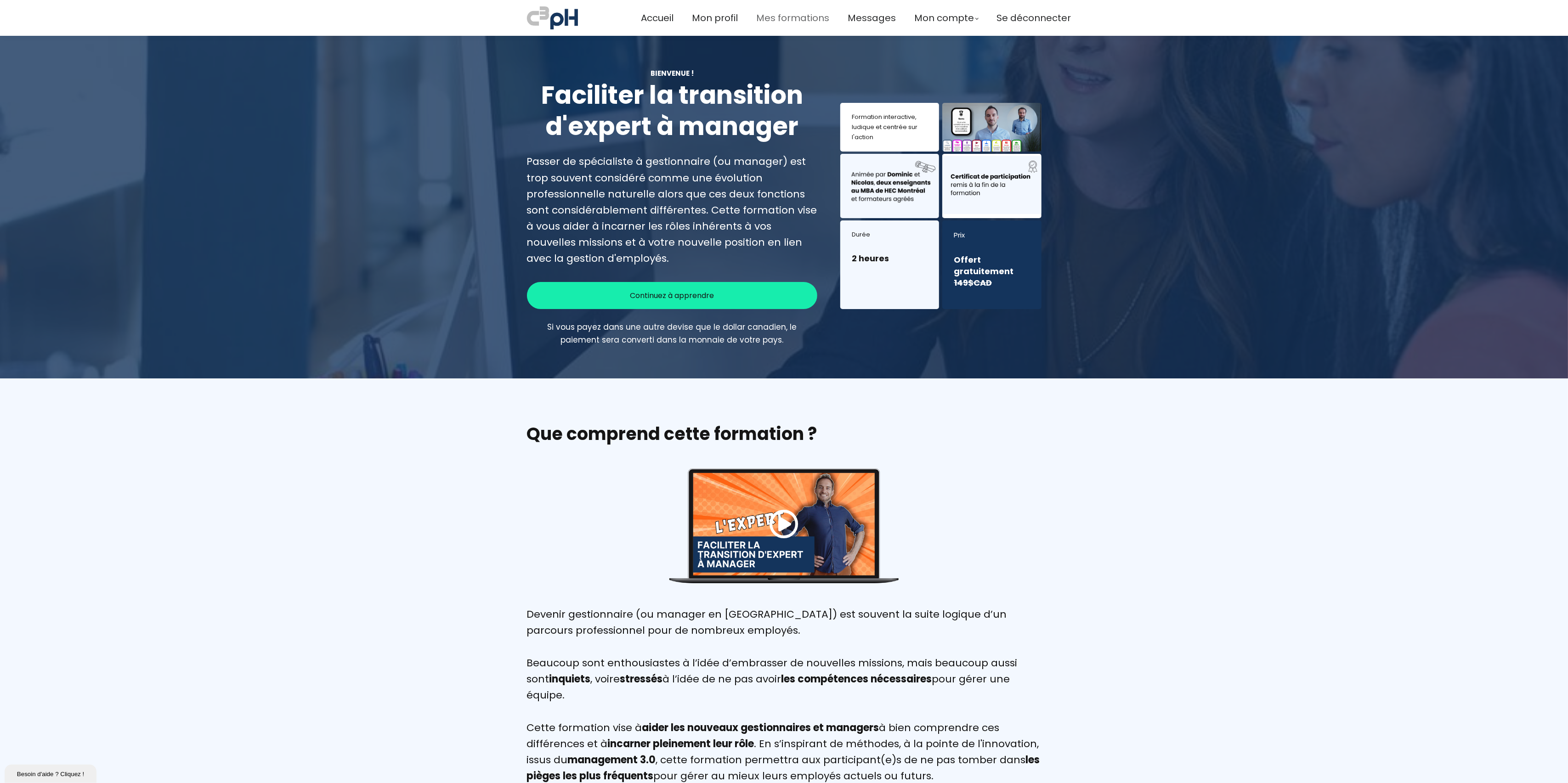
click at [765, 16] on span "Mes formations" at bounding box center [793, 18] width 73 height 15
